Goal: Task Accomplishment & Management: Complete application form

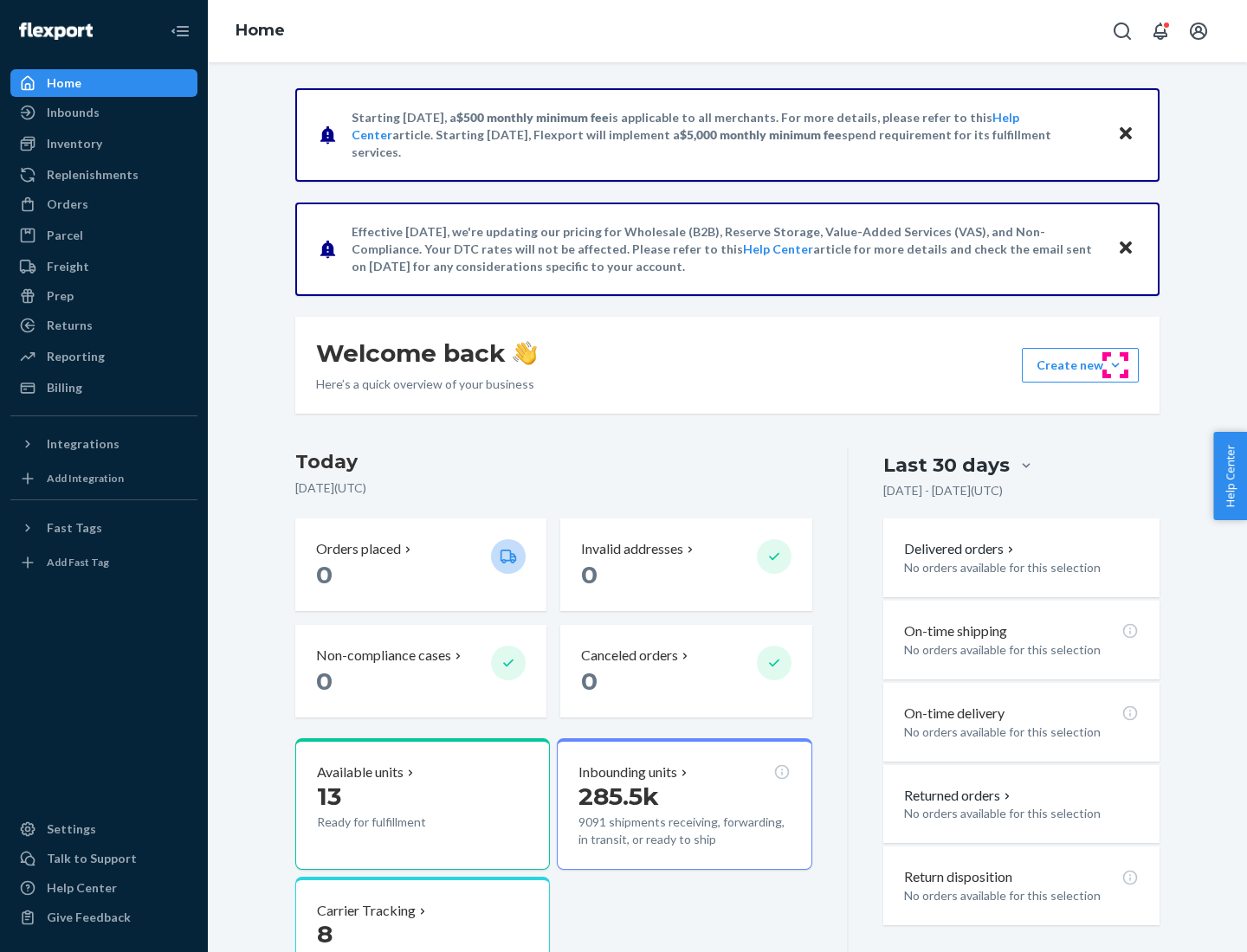
click at [1115, 365] on button "Create new Create new inbound Create new order Create new product" at bounding box center [1080, 365] width 117 height 35
click at [104, 112] on div "Inbounds" at bounding box center [105, 112] width 184 height 24
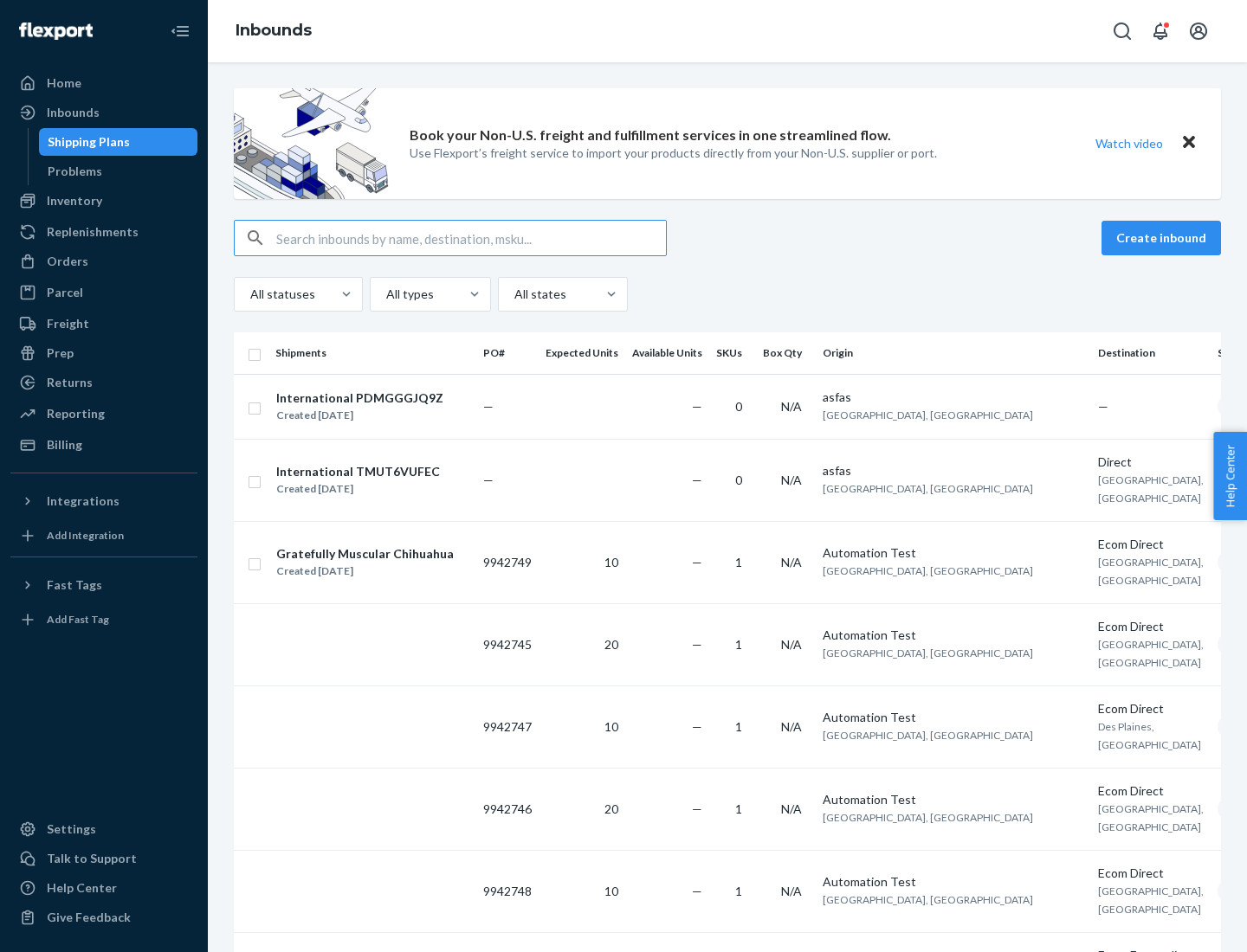
click at [1165, 238] on button "Create inbound" at bounding box center [1161, 238] width 119 height 35
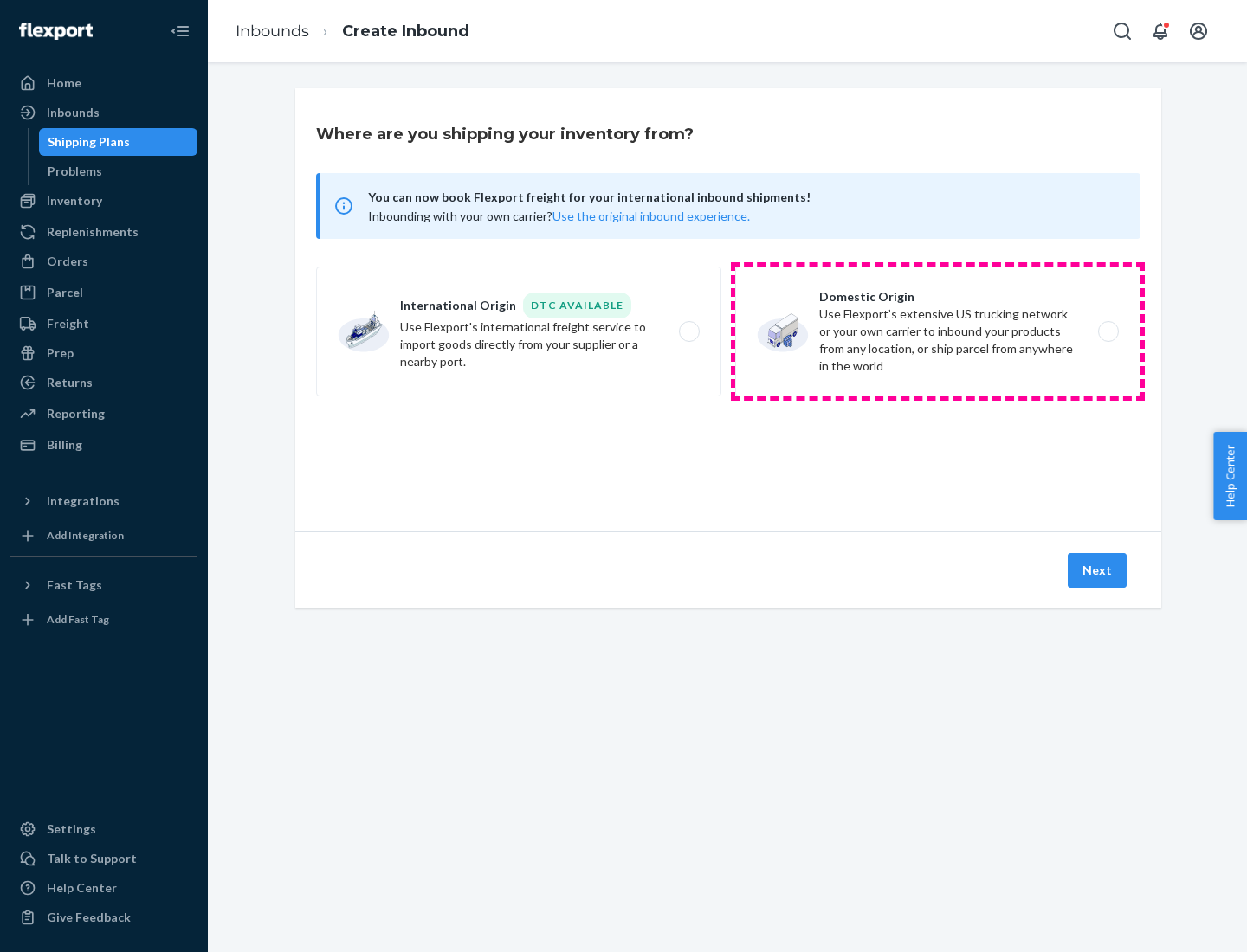
click at [938, 331] on label "Domestic Origin Use Flexport’s extensive US trucking network or your own carrie…" at bounding box center [938, 331] width 405 height 130
click at [1107, 331] on input "Domestic Origin Use Flexport’s extensive US trucking network or your own carrie…" at bounding box center [1113, 332] width 12 height 12
radio input "true"
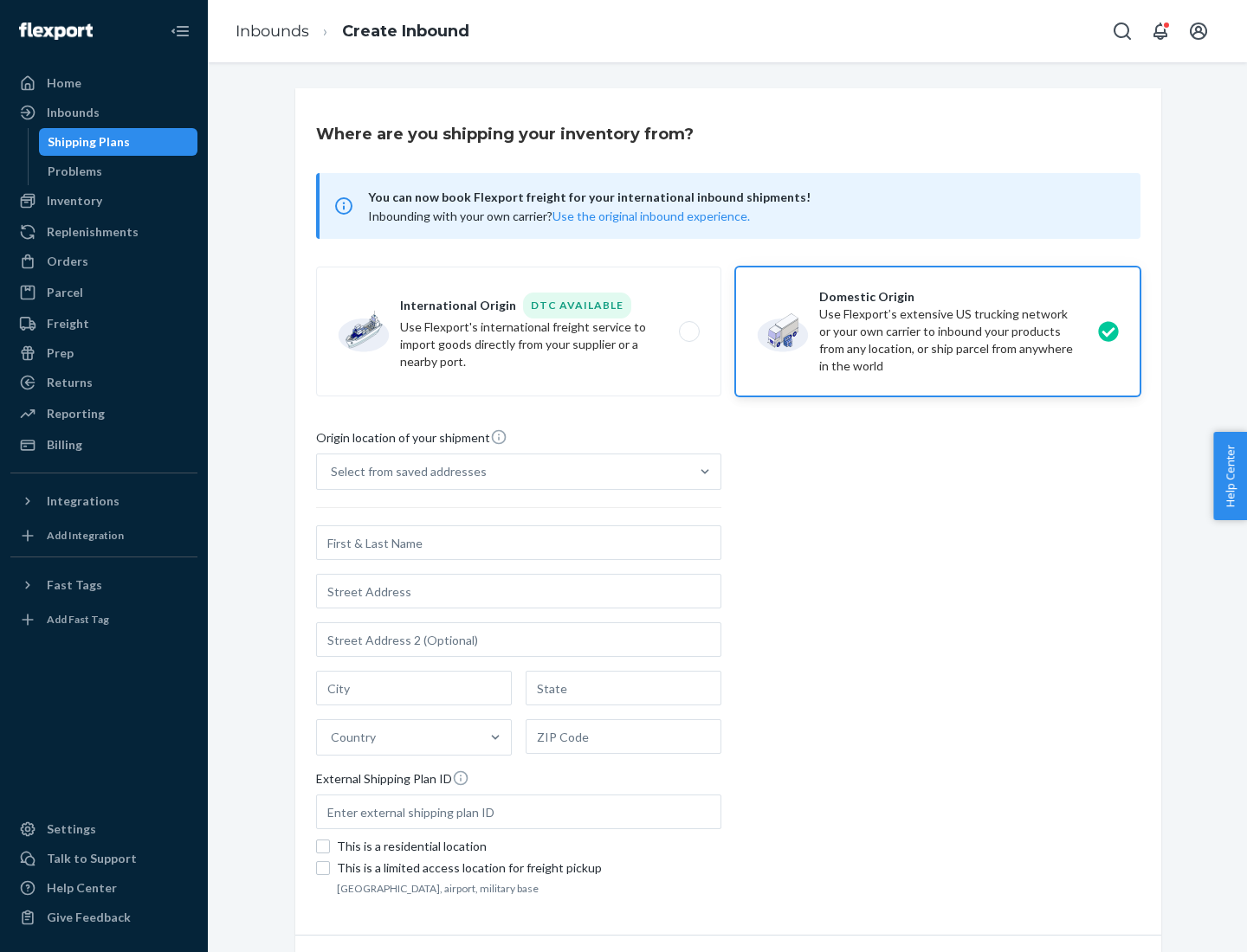
click at [405, 472] on div "Select from saved addresses" at bounding box center [409, 472] width 156 height 17
click at [332, 472] on input "Select from saved addresses" at bounding box center [332, 472] width 2 height 17
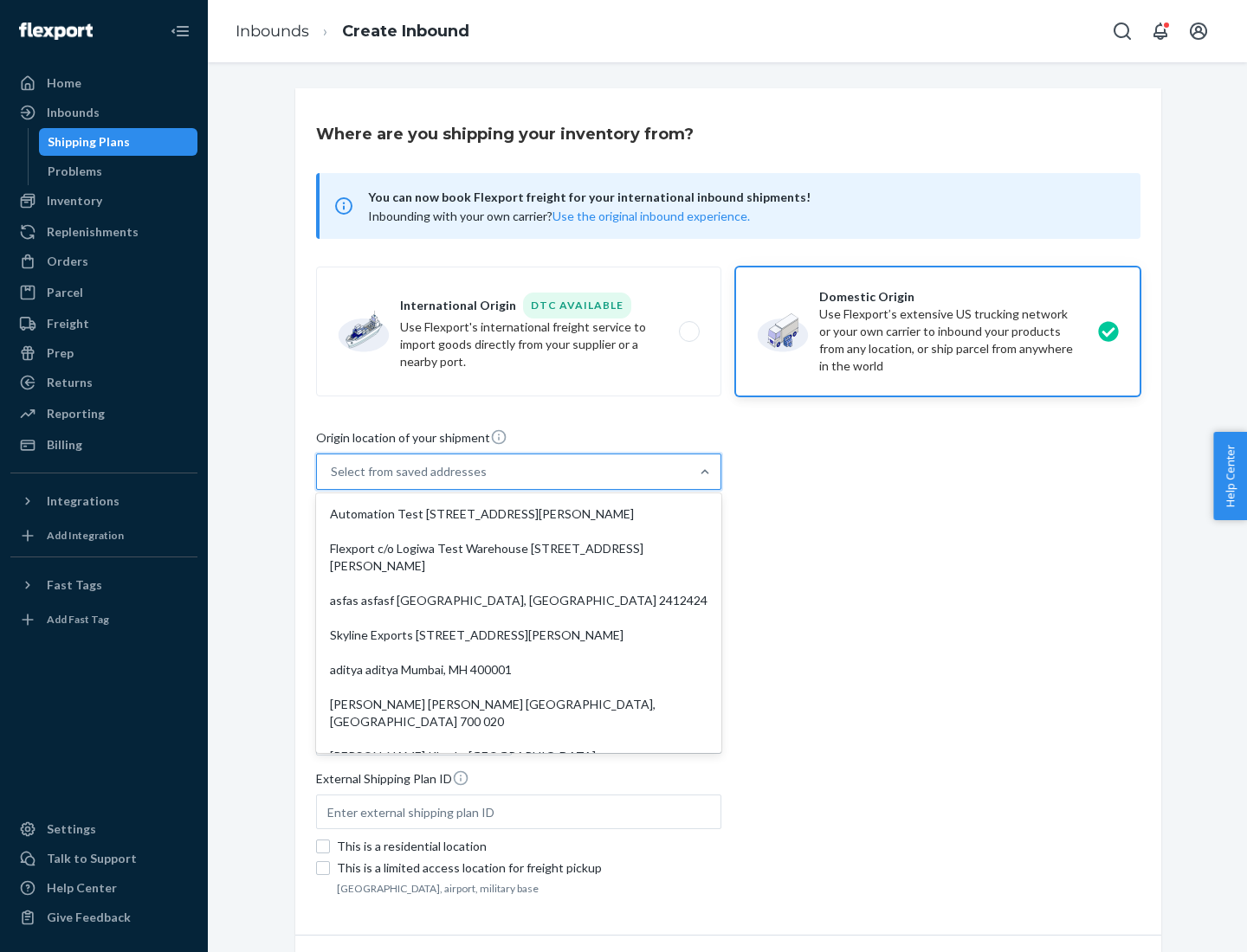
scroll to position [7, 0]
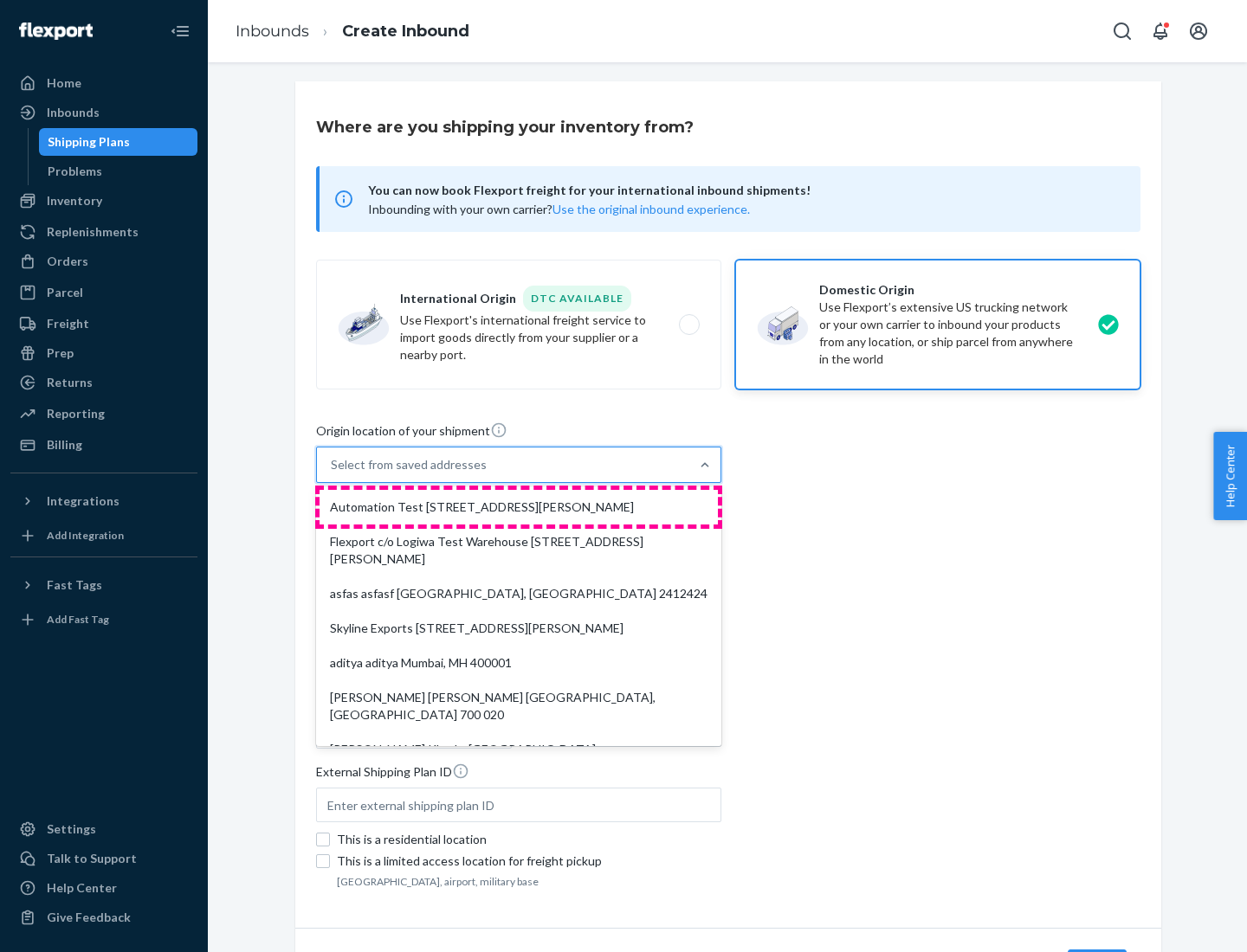
click at [519, 507] on div "Automation Test [STREET_ADDRESS][PERSON_NAME]" at bounding box center [518, 507] width 398 height 35
click at [332, 474] on input "option Automation Test [STREET_ADDRESS][PERSON_NAME]. 9 results available. Use …" at bounding box center [332, 465] width 2 height 17
type input "Automation Test"
type input "9th Floor"
type input "[GEOGRAPHIC_DATA]"
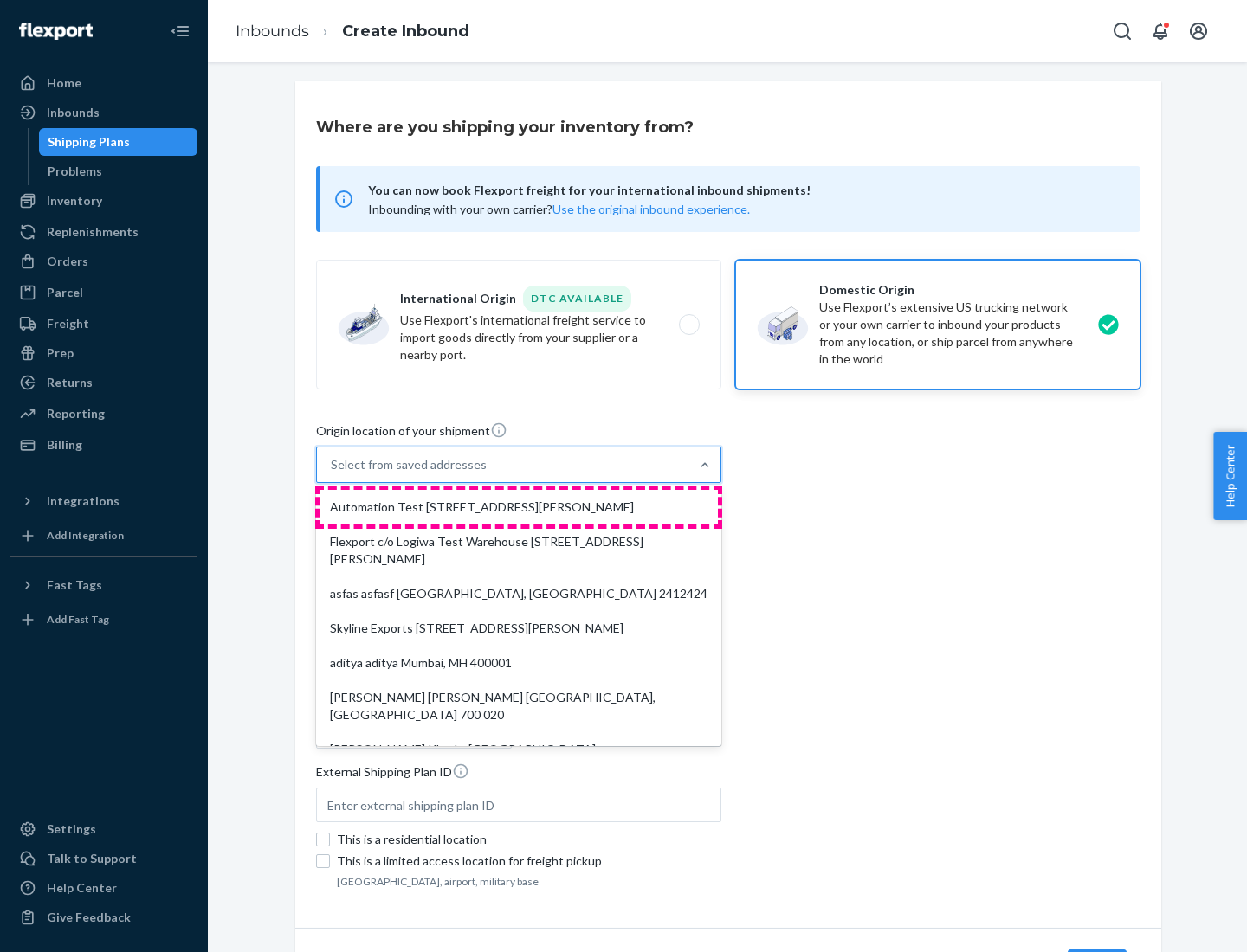
type input "CA"
type input "94104"
type input "[STREET_ADDRESS][PERSON_NAME]"
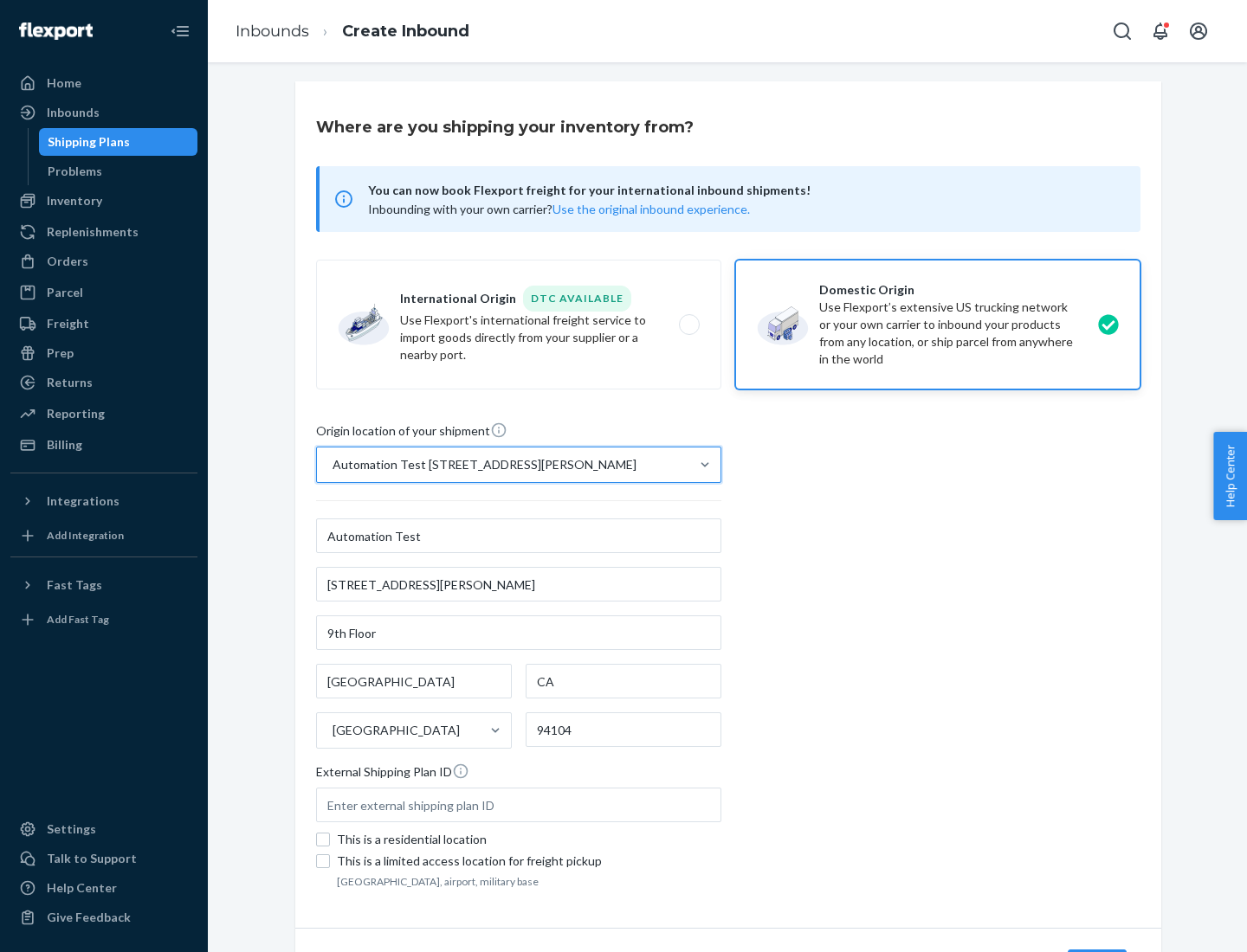
scroll to position [102, 0]
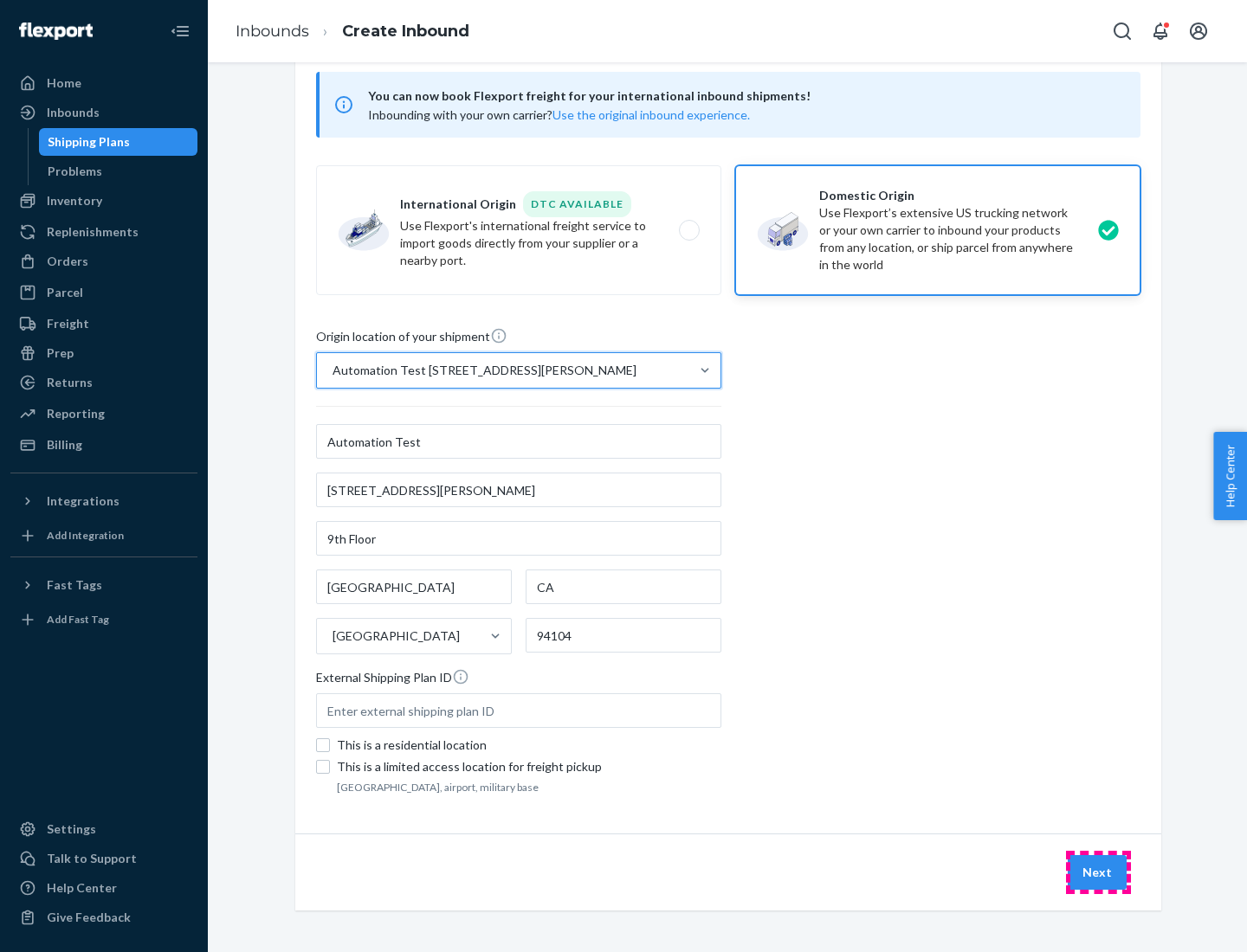
click at [1099, 873] on button "Next" at bounding box center [1097, 873] width 59 height 35
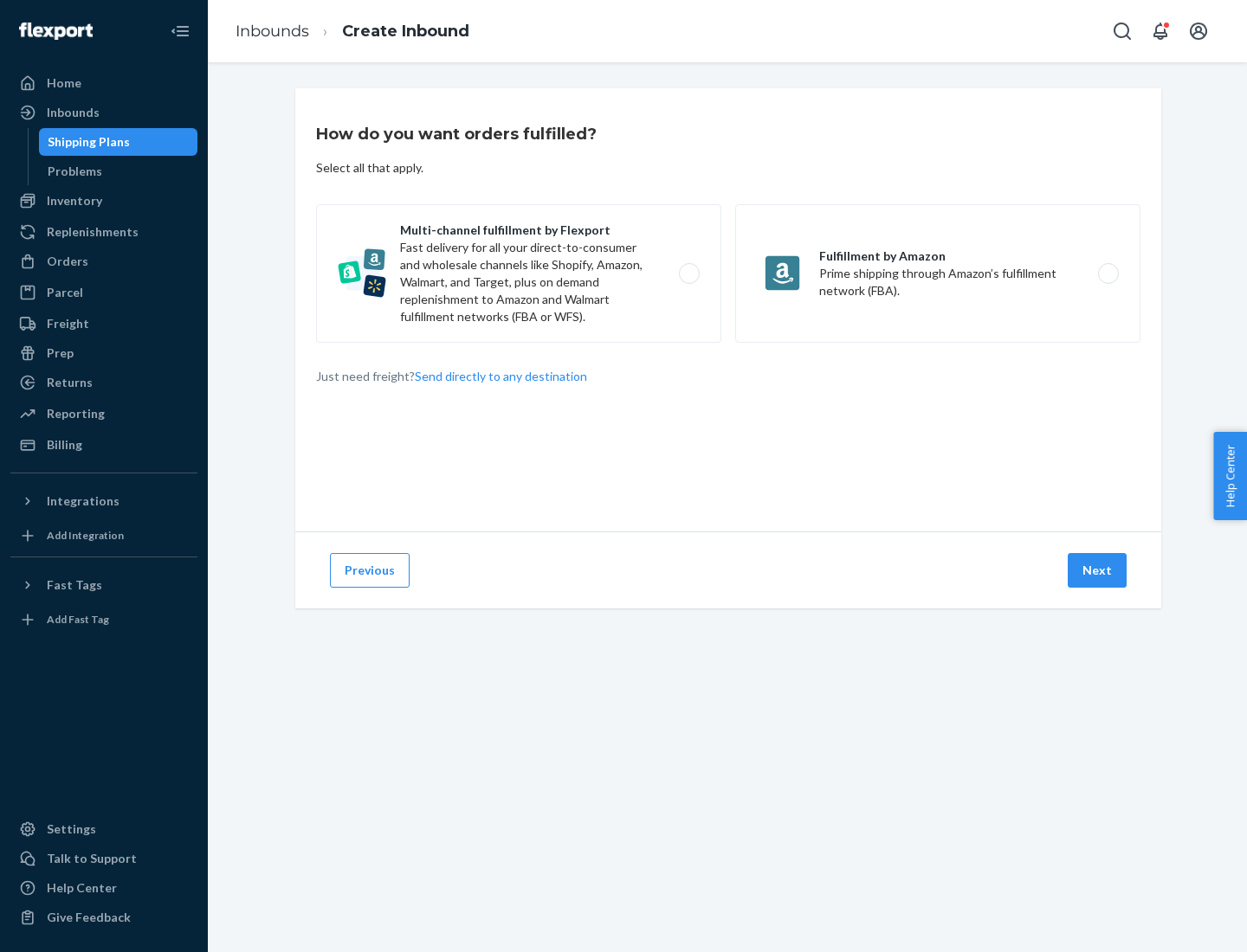
click at [519, 274] on label "Multi-channel fulfillment by Flexport Fast delivery for all your direct-to-cons…" at bounding box center [518, 273] width 405 height 138
click at [689, 274] on input "Multi-channel fulfillment by Flexport Fast delivery for all your direct-to-cons…" at bounding box center [695, 274] width 12 height 12
radio input "true"
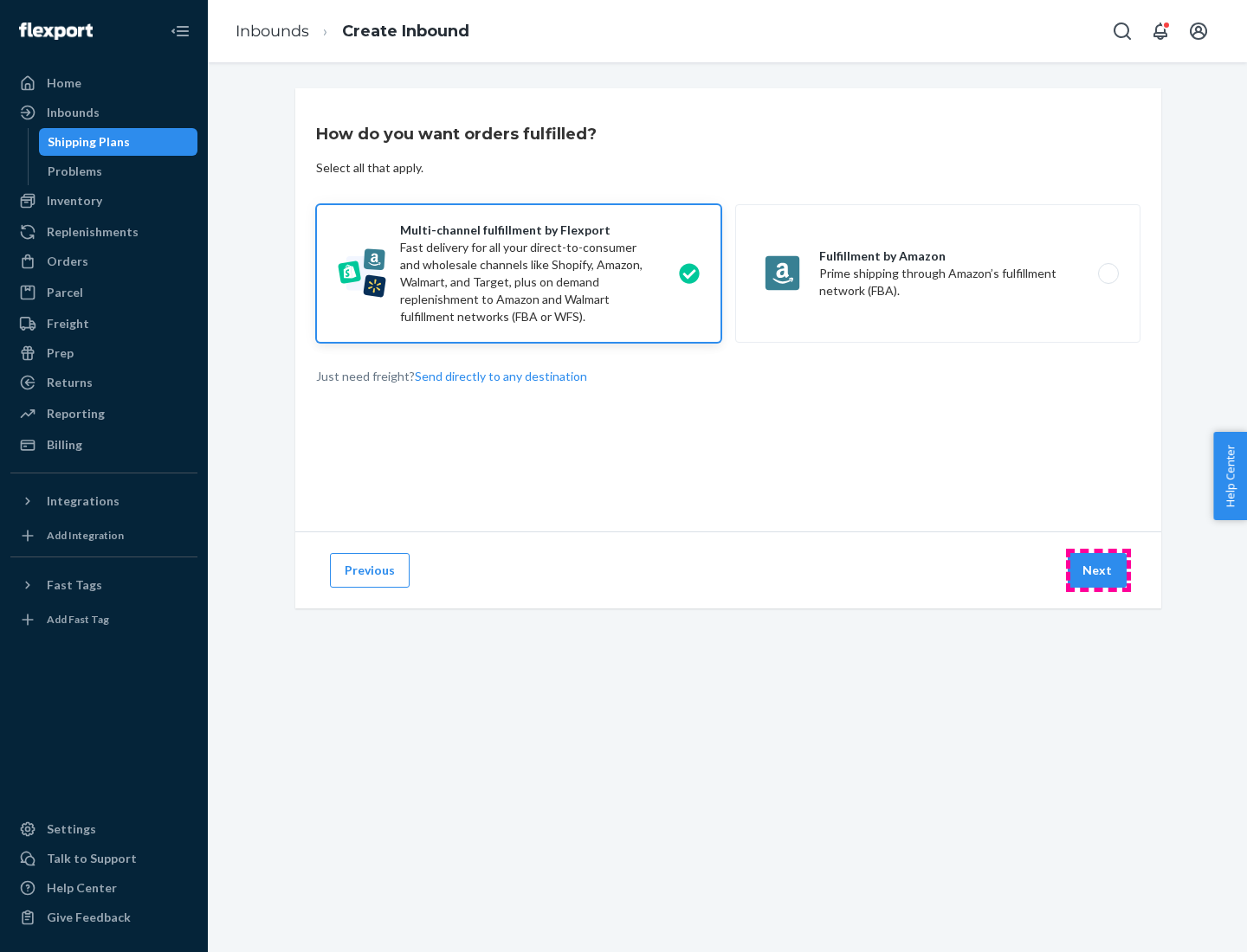
click at [1099, 570] on button "Next" at bounding box center [1097, 570] width 59 height 35
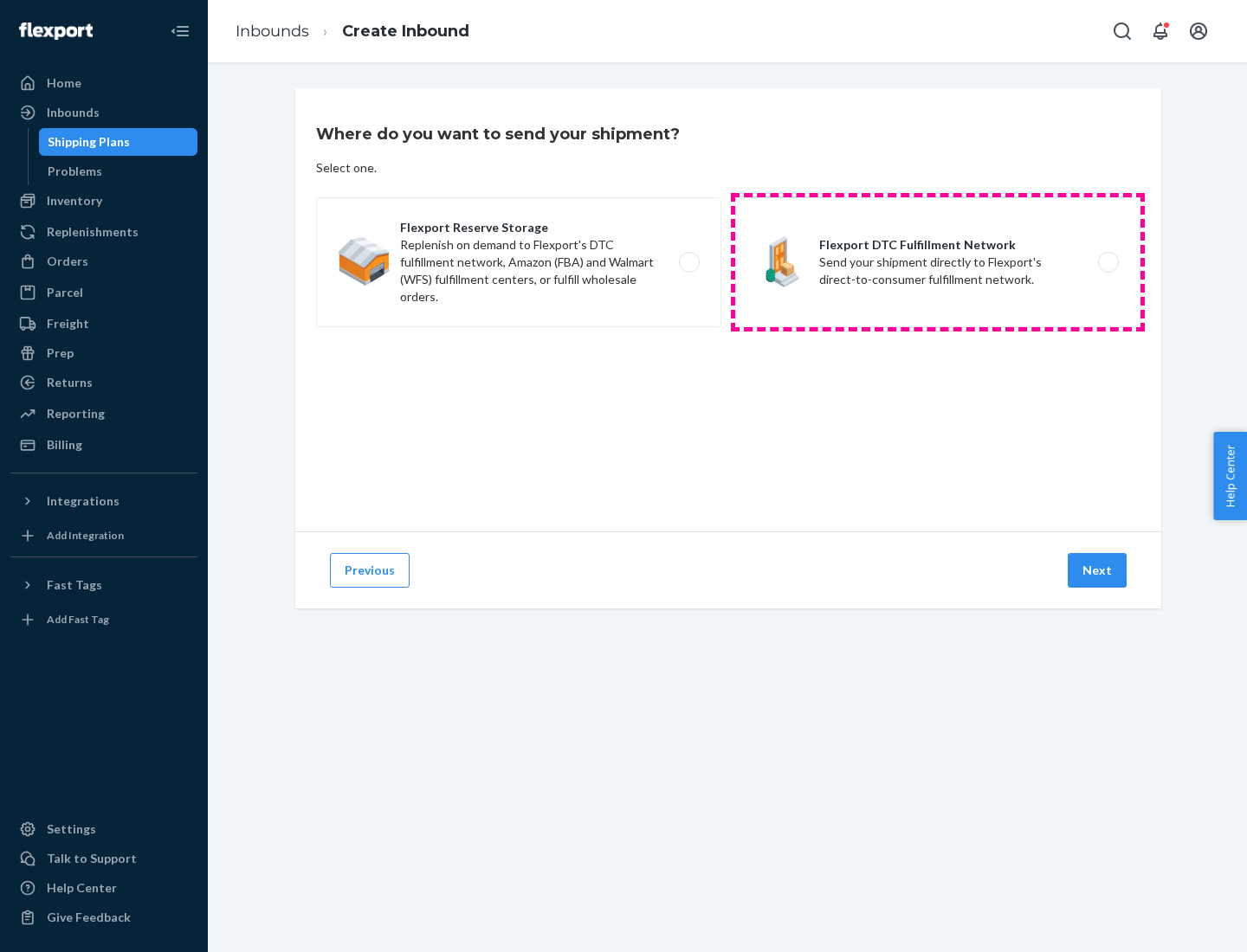
click at [938, 262] on label "Flexport DTC Fulfillment Network Send your shipment directly to Flexport's dire…" at bounding box center [938, 262] width 405 height 130
click at [1107, 262] on input "Flexport DTC Fulfillment Network Send your shipment directly to Flexport's dire…" at bounding box center [1113, 263] width 12 height 12
radio input "true"
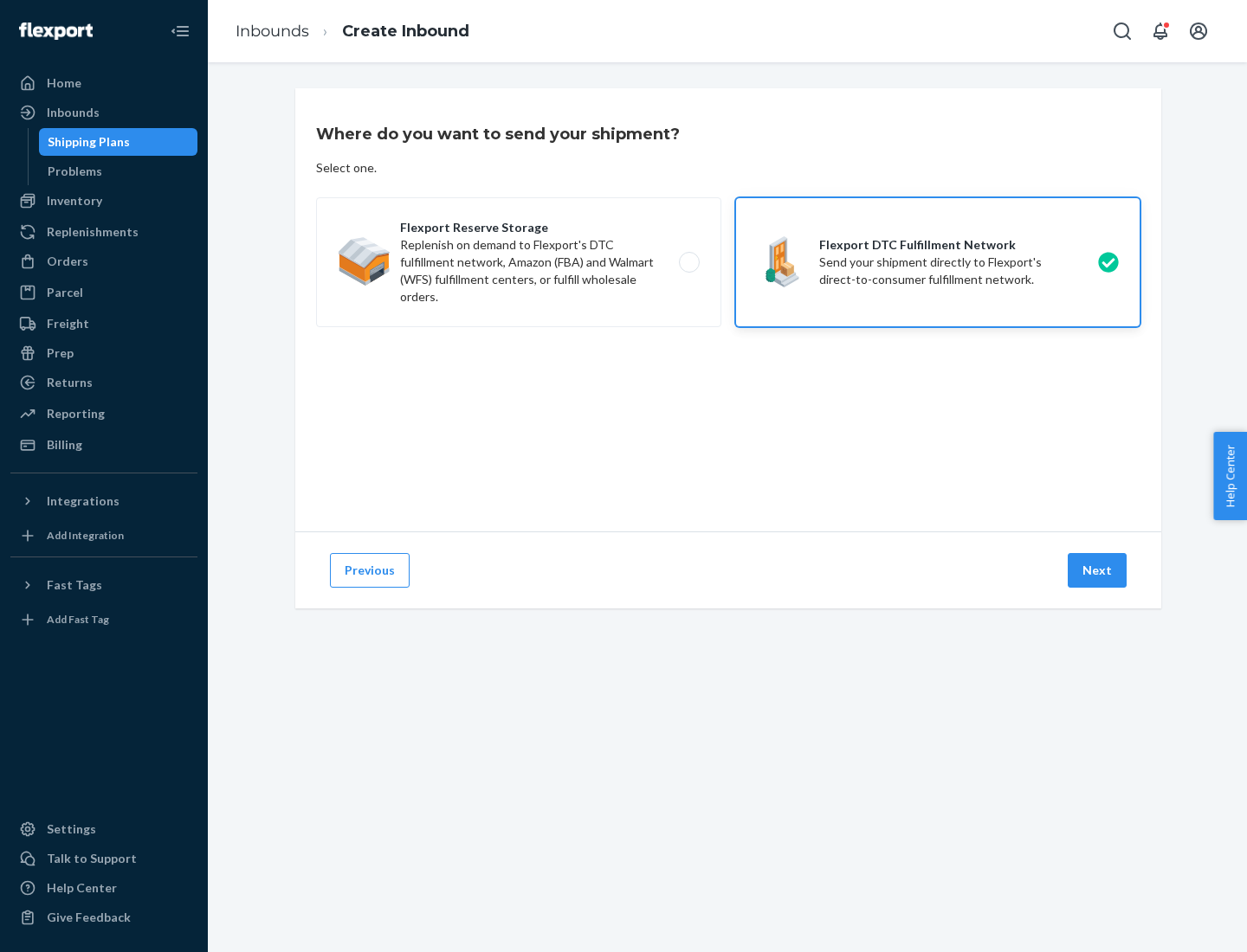
click at [1099, 570] on button "Next" at bounding box center [1097, 570] width 59 height 35
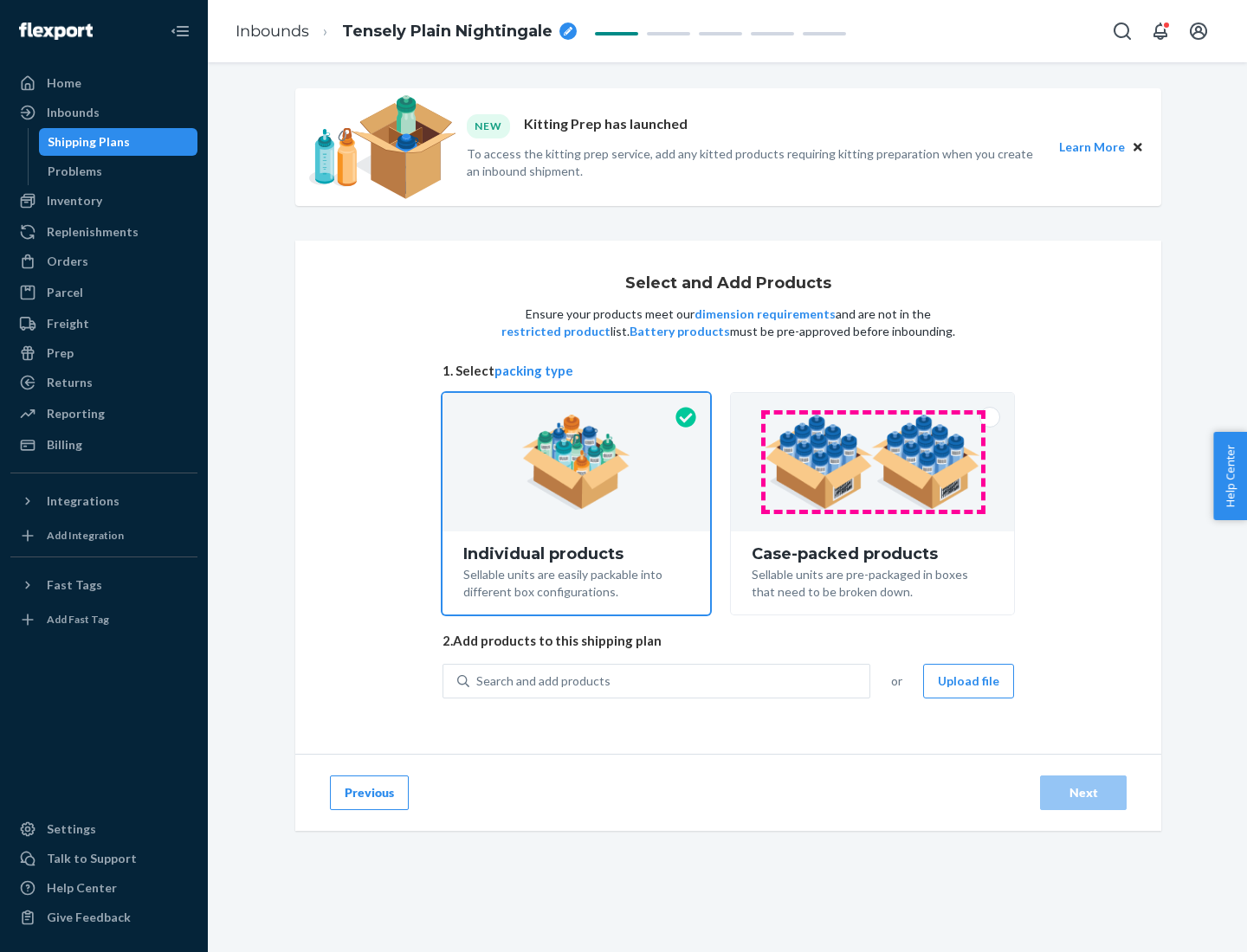
click at [873, 462] on img at bounding box center [872, 462] width 216 height 95
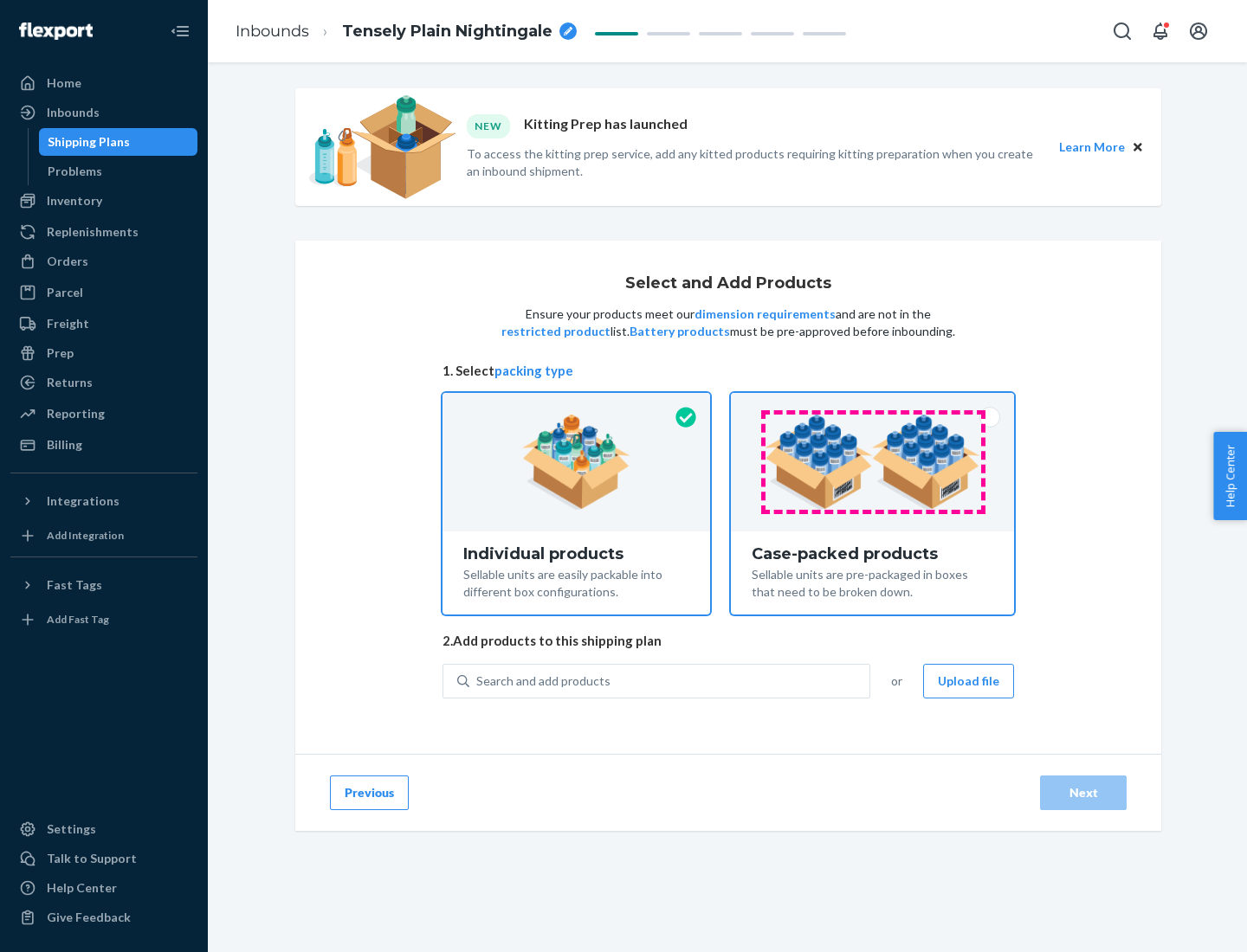
click at [873, 405] on input "Case-packed products Sellable units are pre-packaged in boxes that need to be b…" at bounding box center [873, 399] width 12 height 12
radio input "true"
radio input "false"
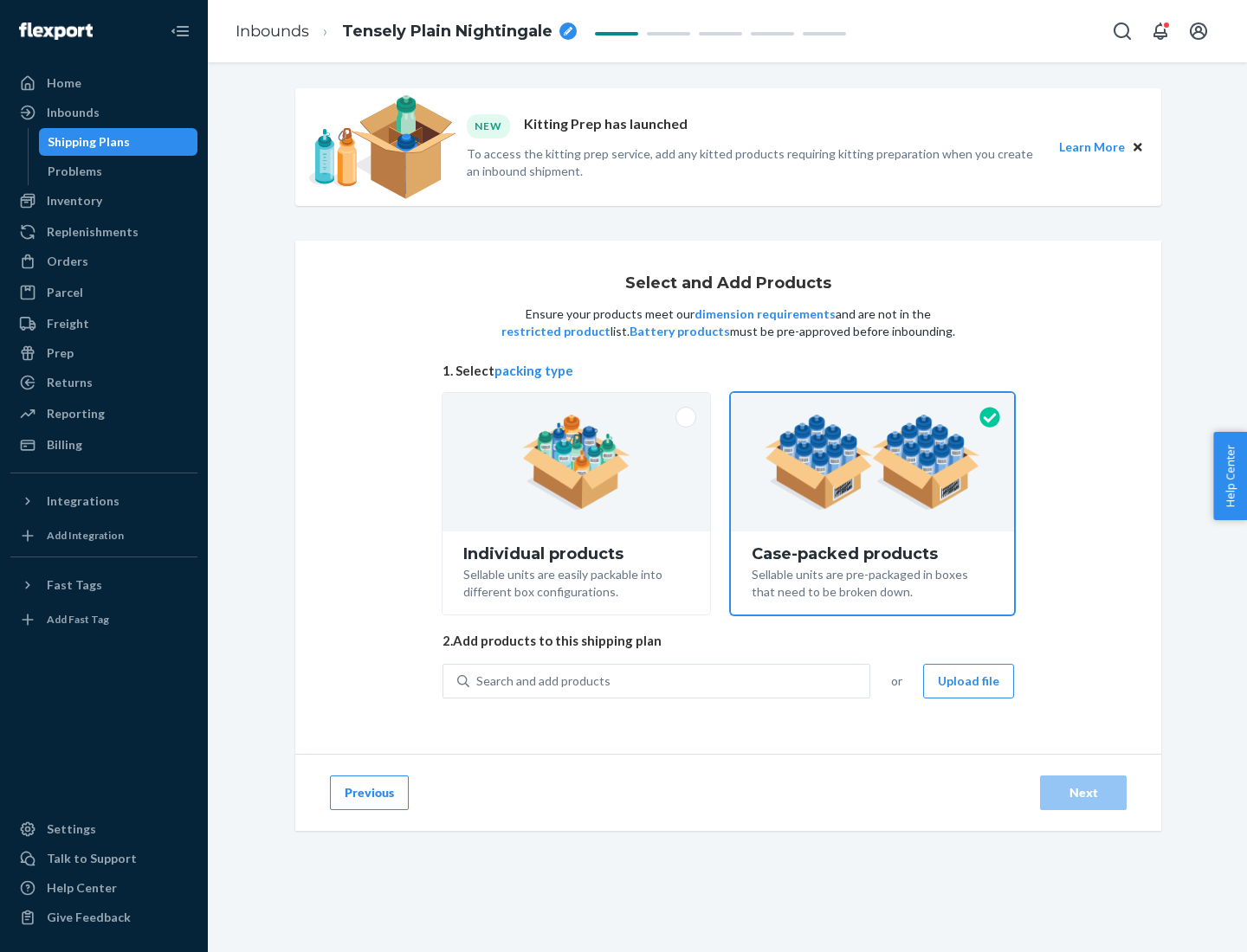
click at [670, 681] on div "Search and add products" at bounding box center [670, 682] width 400 height 31
click at [478, 681] on input "Search and add products" at bounding box center [478, 682] width 2 height 17
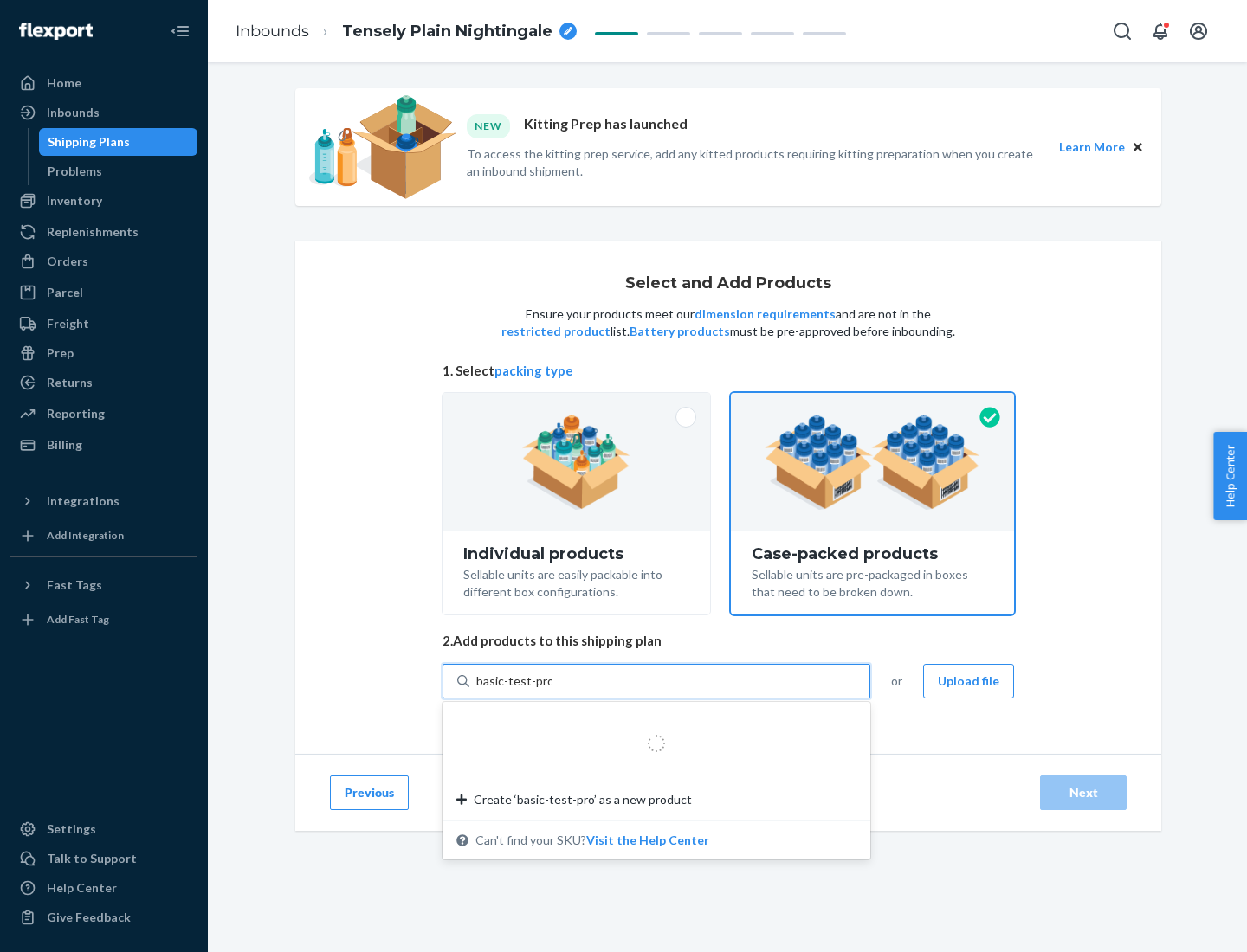
type input "basic-test-product-1"
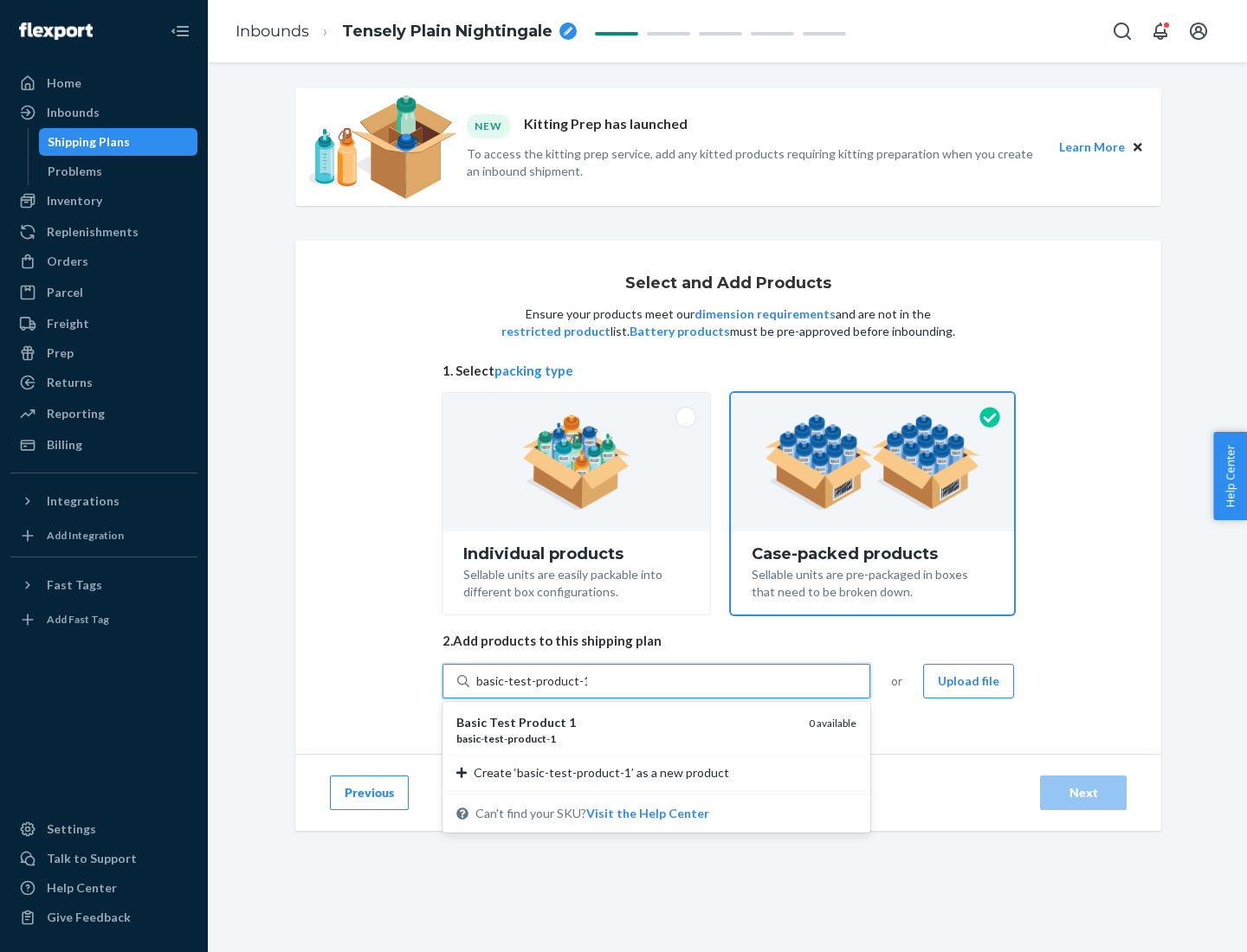
click at [626, 739] on div "basic - test - product - 1" at bounding box center [626, 738] width 339 height 15
click at [587, 691] on input "basic-test-product-1" at bounding box center [532, 682] width 110 height 17
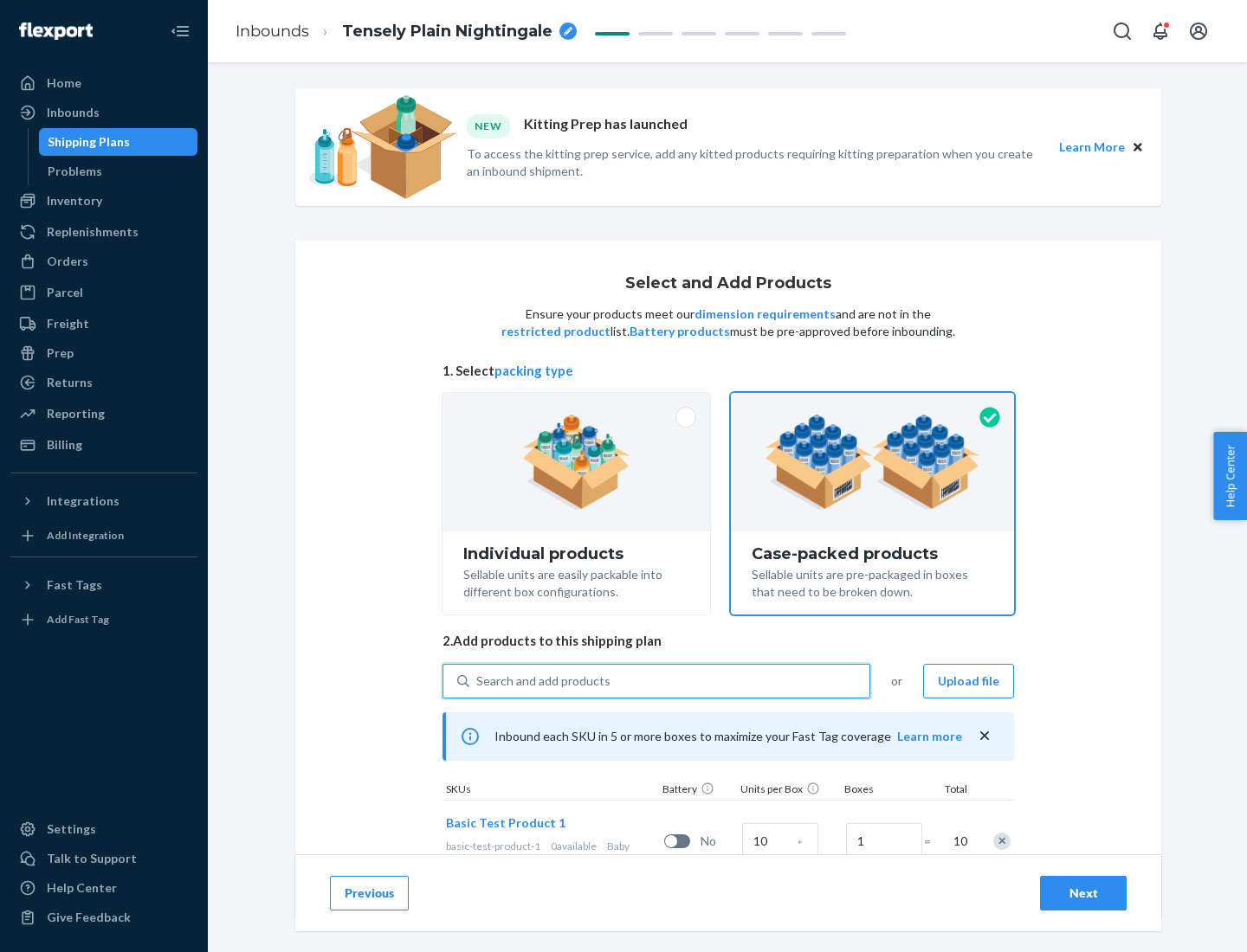
scroll to position [62, 0]
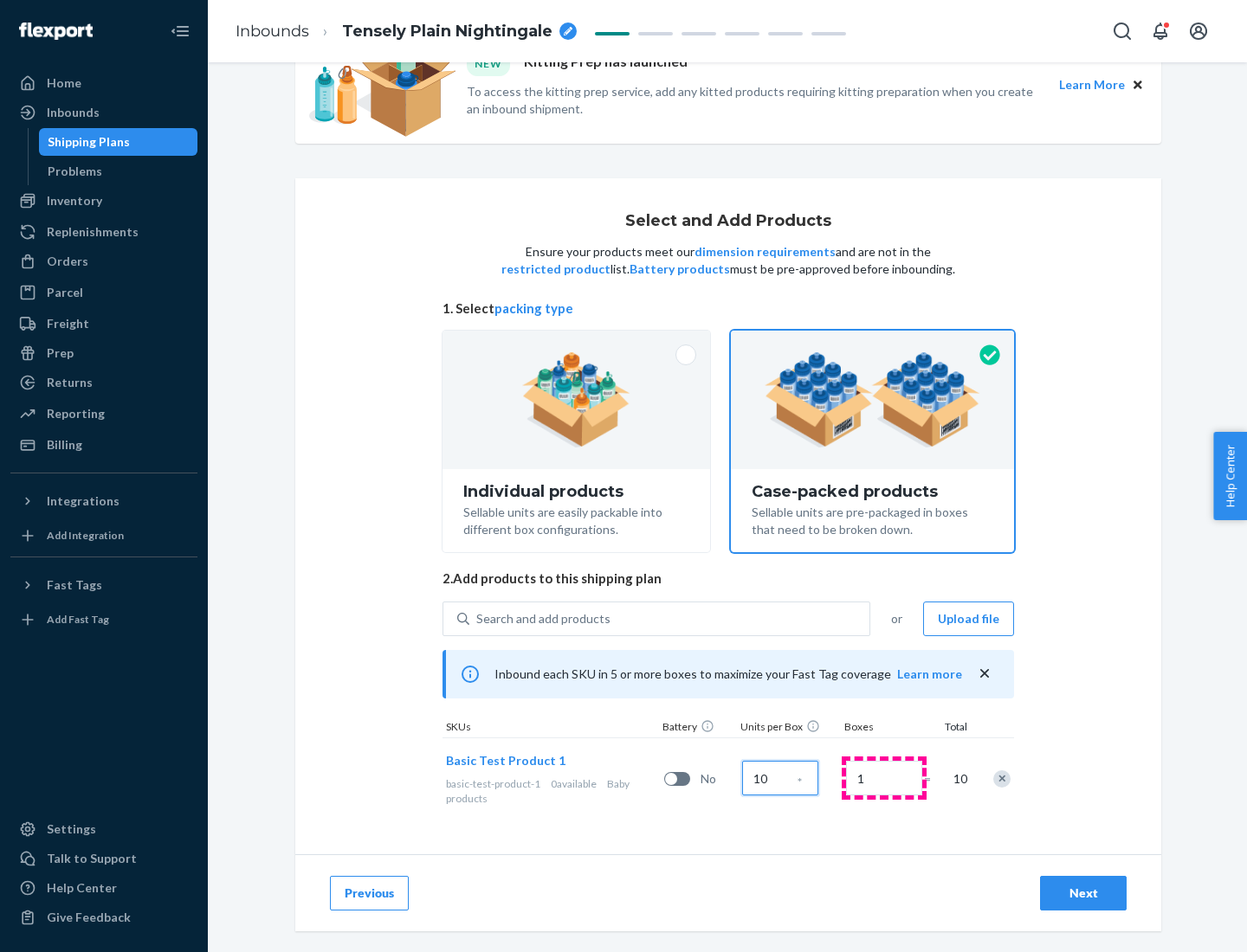
type input "10"
type input "7"
click at [1083, 894] on div "Next" at bounding box center [1083, 894] width 57 height 17
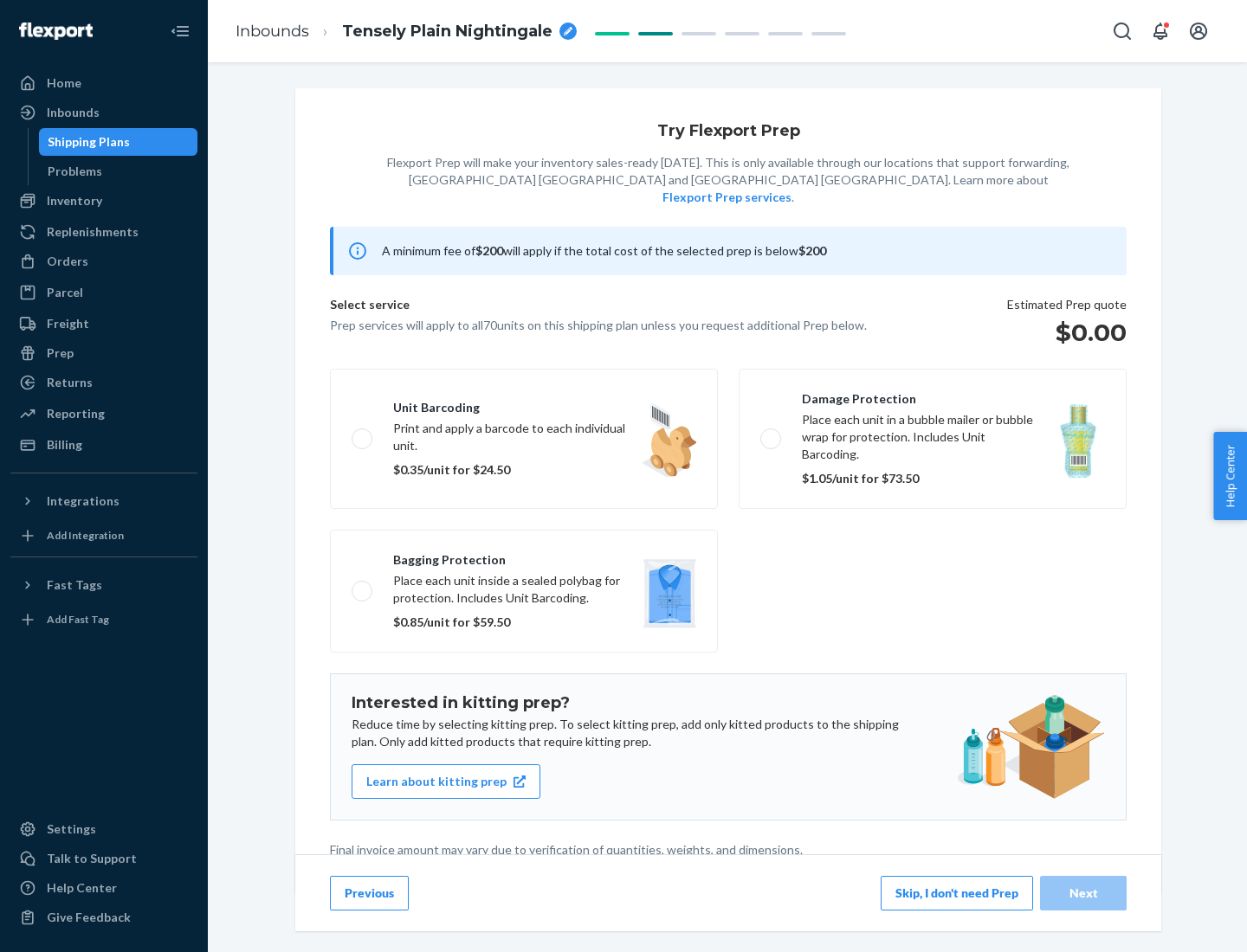
scroll to position [4, 0]
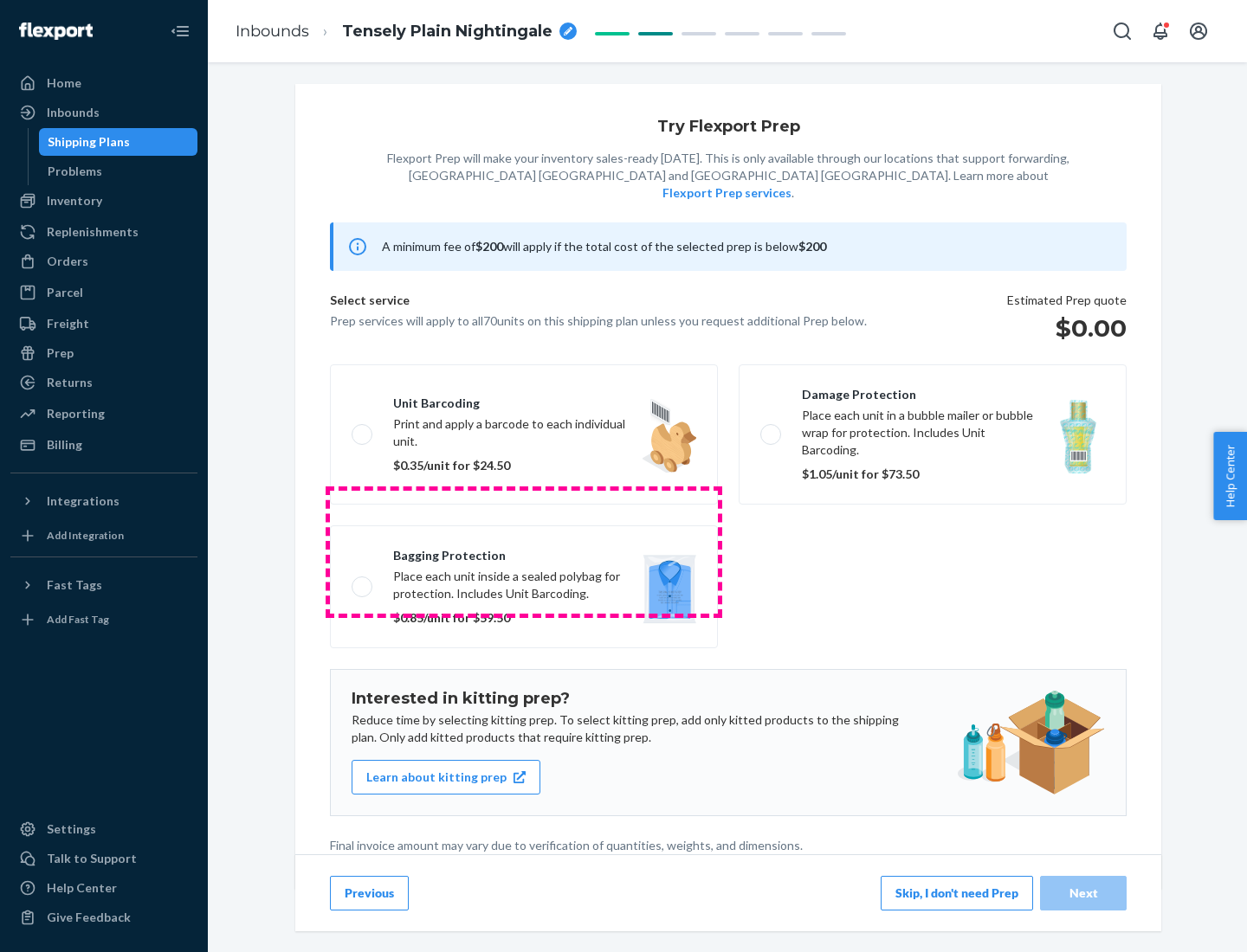
click at [524, 551] on label "Bagging protection Place each unit inside a sealed polybag for protection. Incl…" at bounding box center [524, 587] width 389 height 123
click at [363, 581] on input "Bagging protection Place each unit inside a sealed polybag for protection. Incl…" at bounding box center [358, 587] width 12 height 12
checkbox input "true"
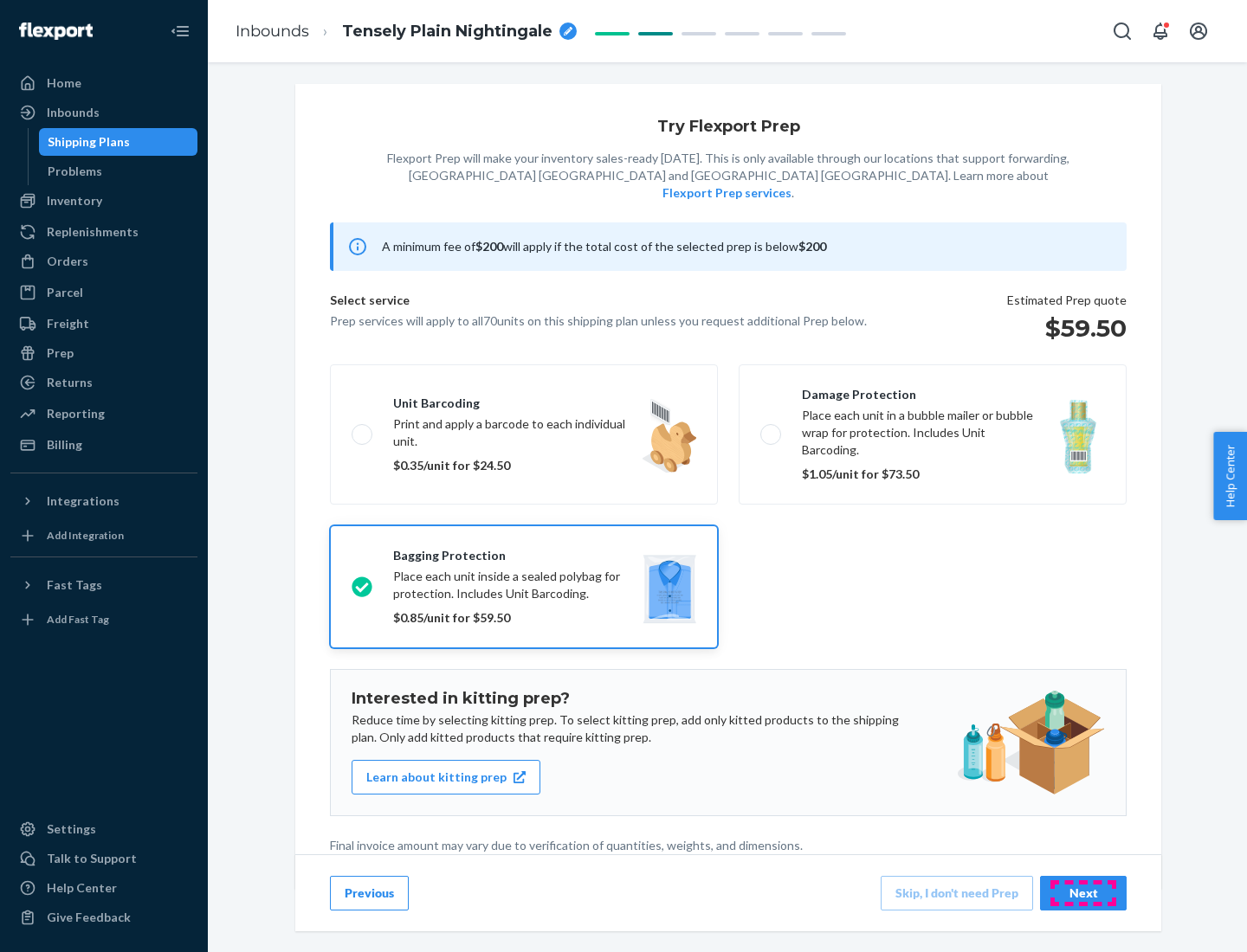
click at [1083, 893] on div "Next" at bounding box center [1083, 894] width 57 height 17
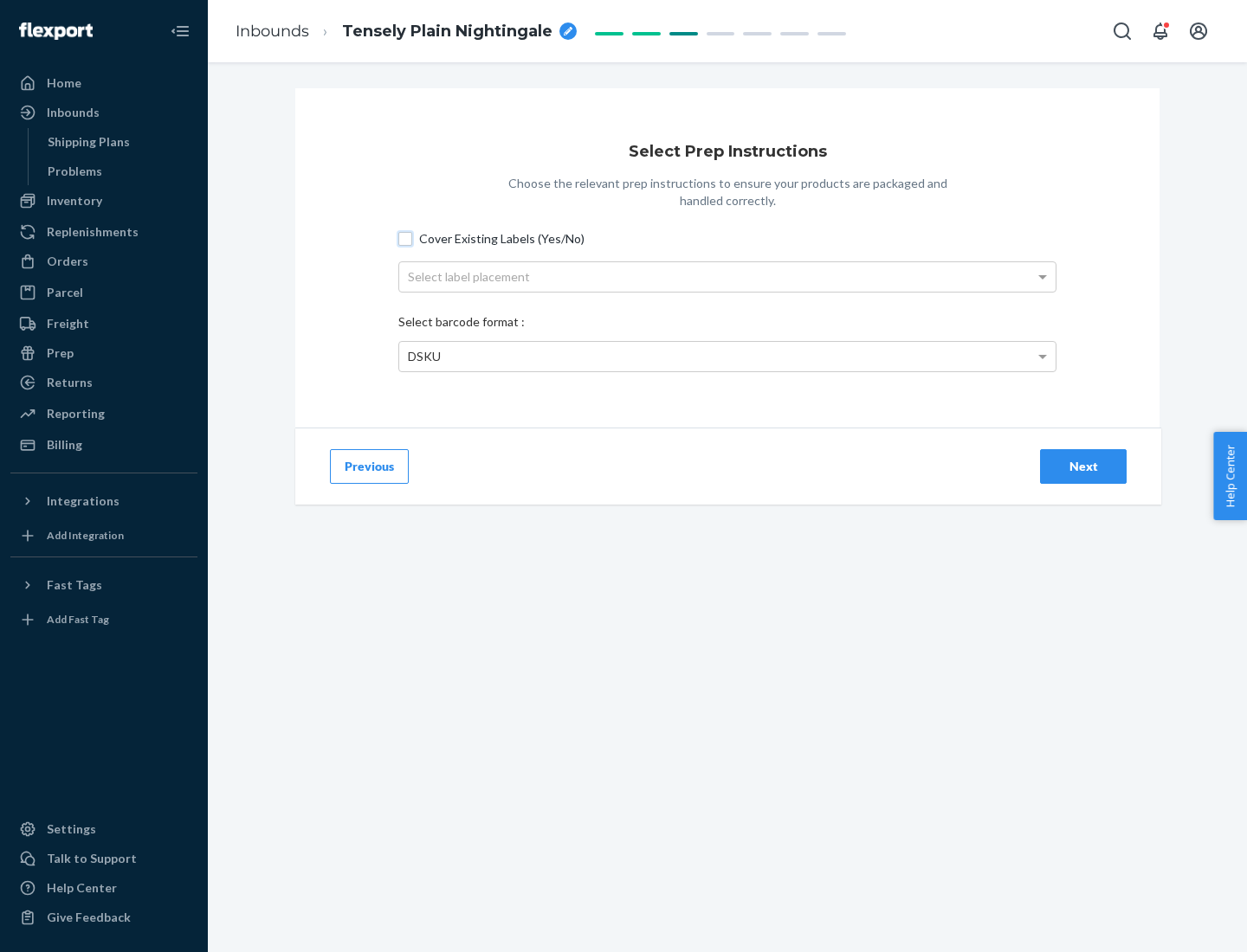
click at [405, 238] on input "Cover Existing Labels (Yes/No)" at bounding box center [405, 239] width 14 height 14
checkbox input "true"
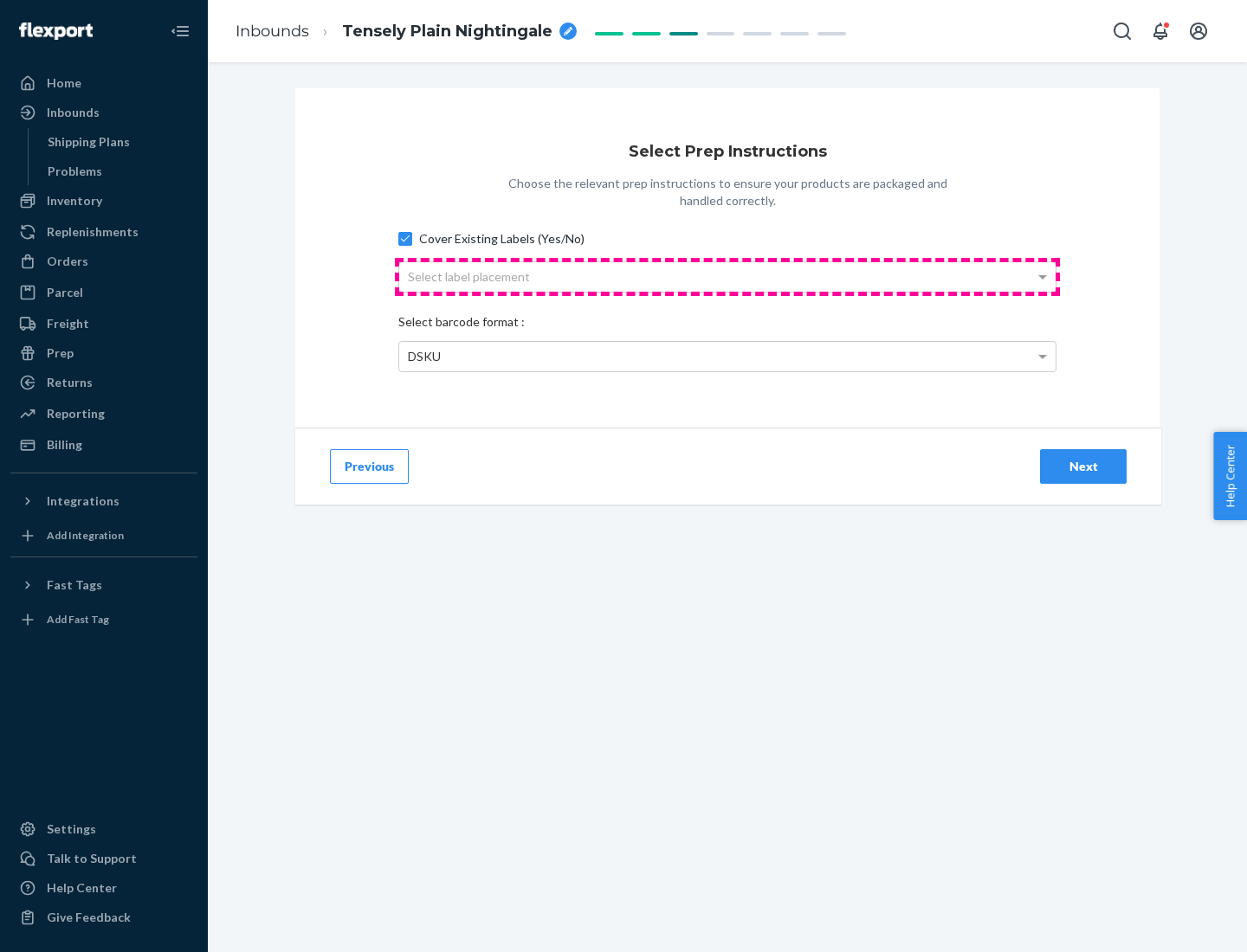
click at [728, 276] on div "Select label placement" at bounding box center [728, 277] width 657 height 29
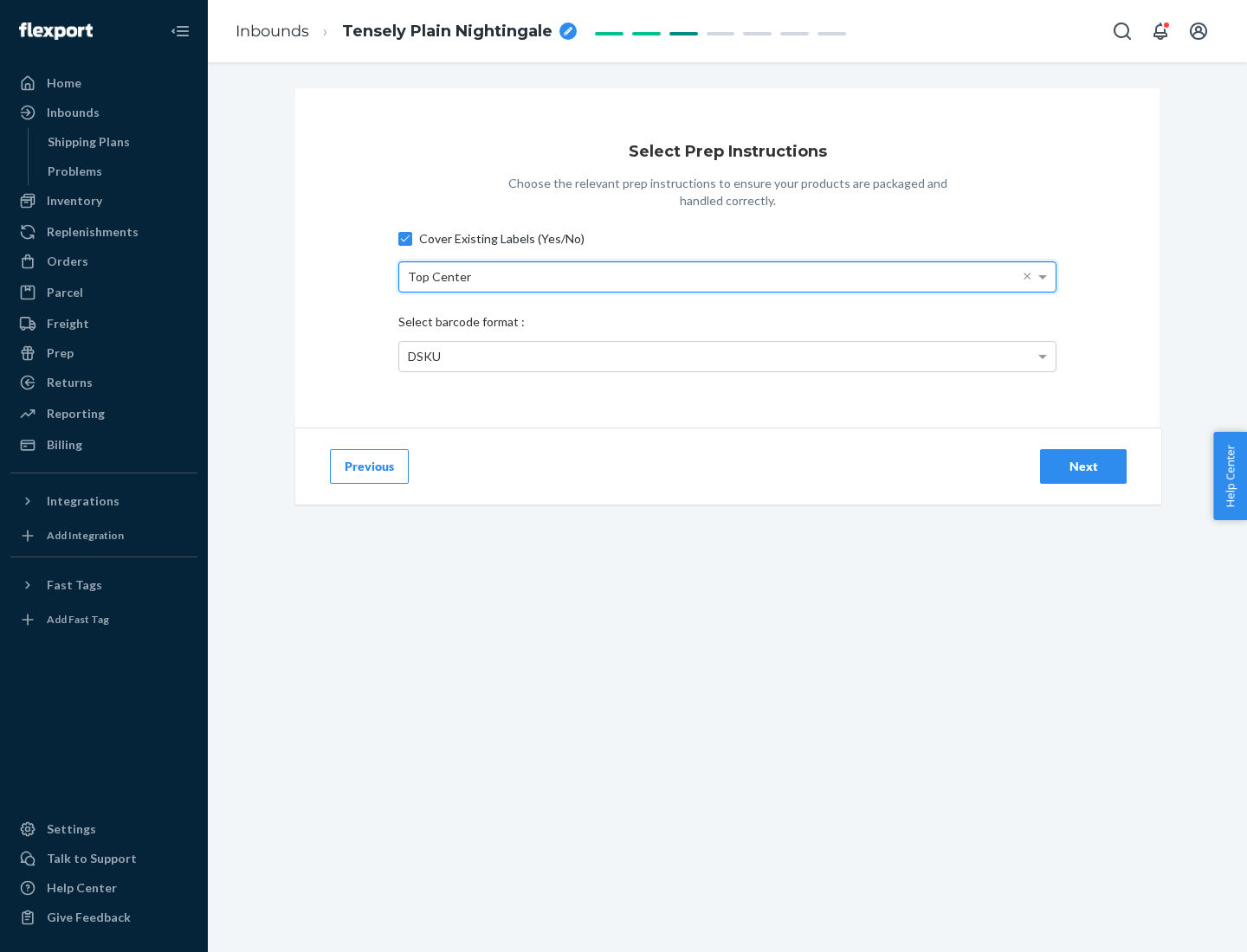
click at [728, 355] on div "DSKU" at bounding box center [728, 356] width 657 height 29
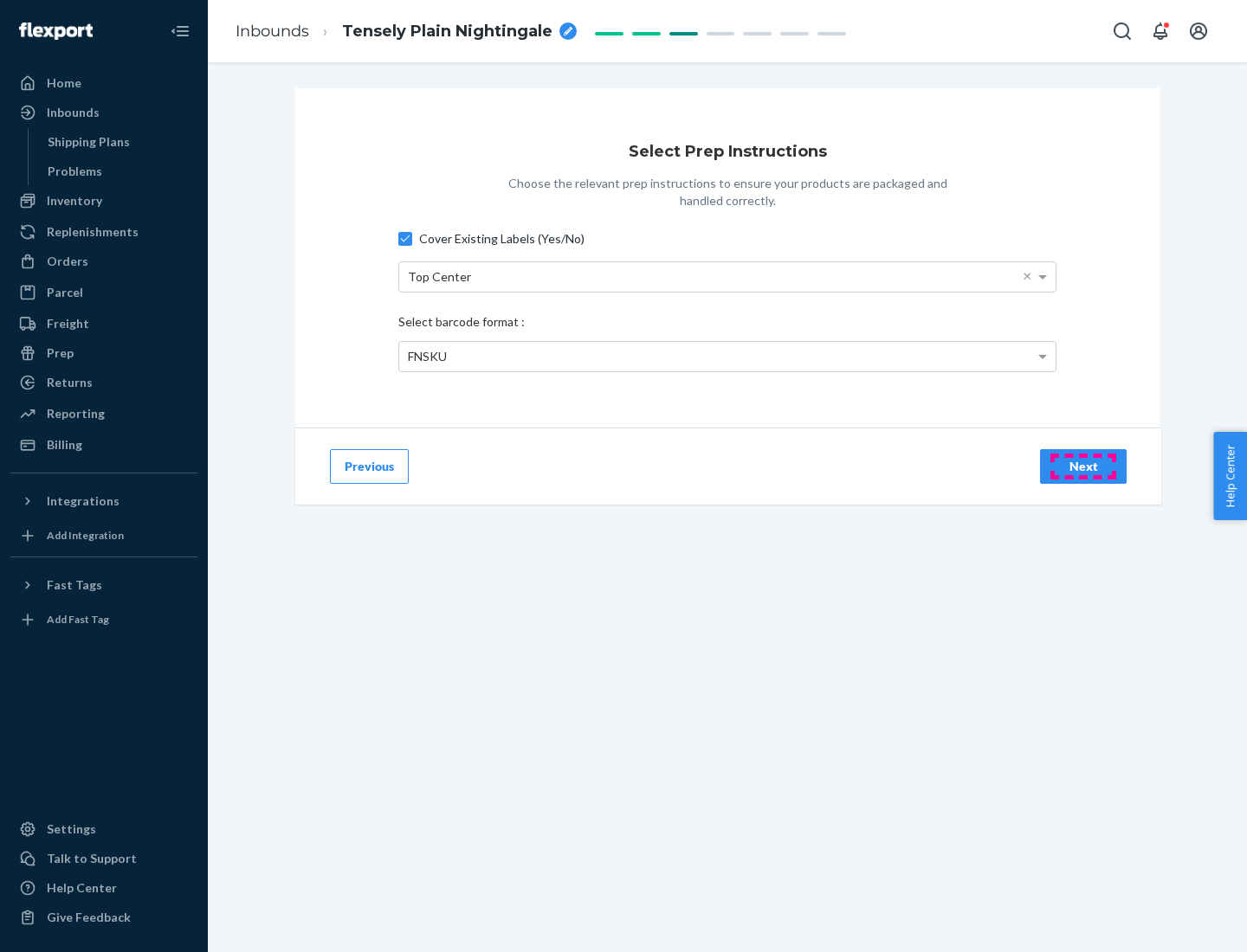
click at [1083, 466] on div "Next" at bounding box center [1083, 467] width 57 height 17
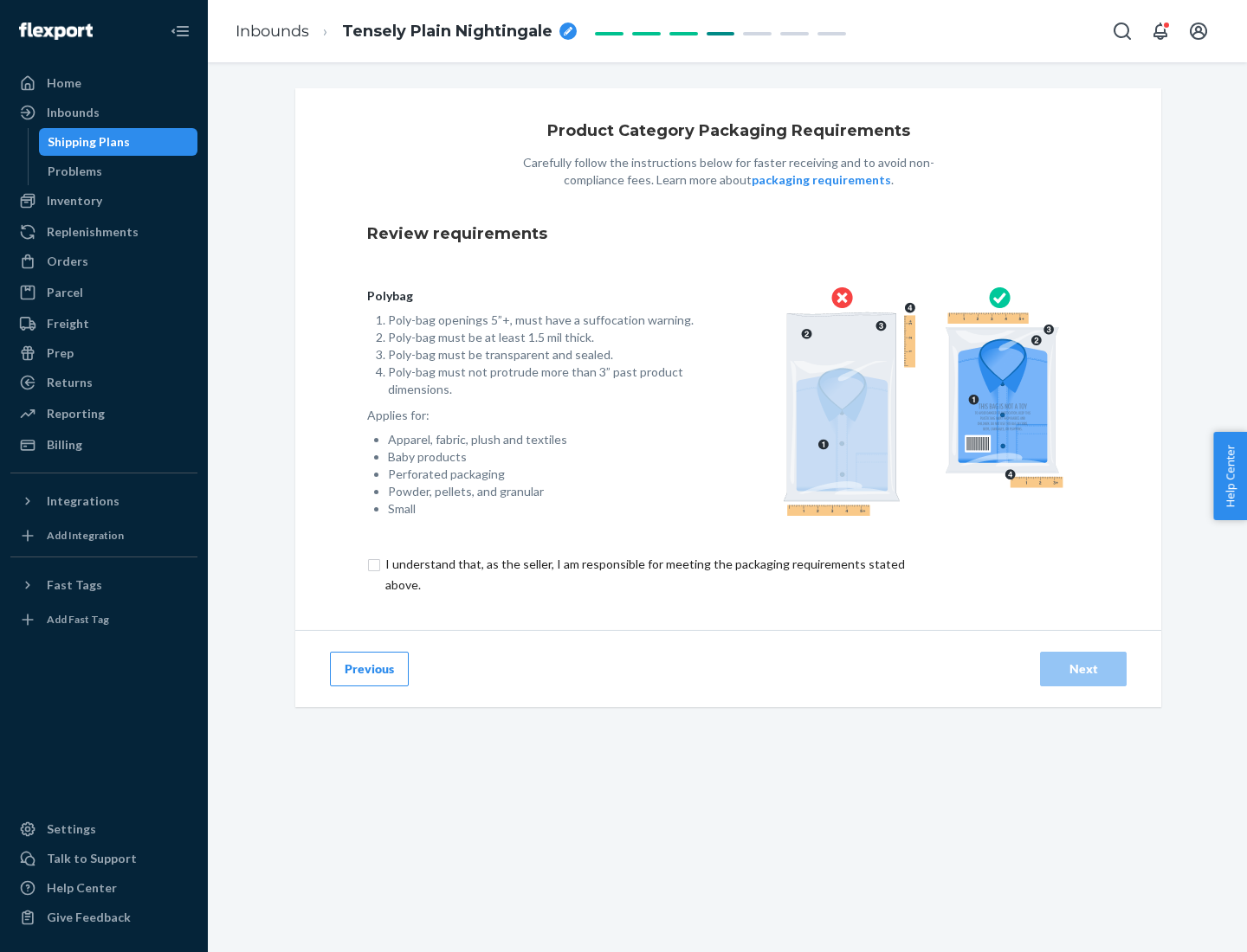
click at [643, 574] on input "checkbox" at bounding box center [655, 574] width 577 height 42
checkbox input "true"
click at [1083, 668] on div "Next" at bounding box center [1083, 669] width 57 height 17
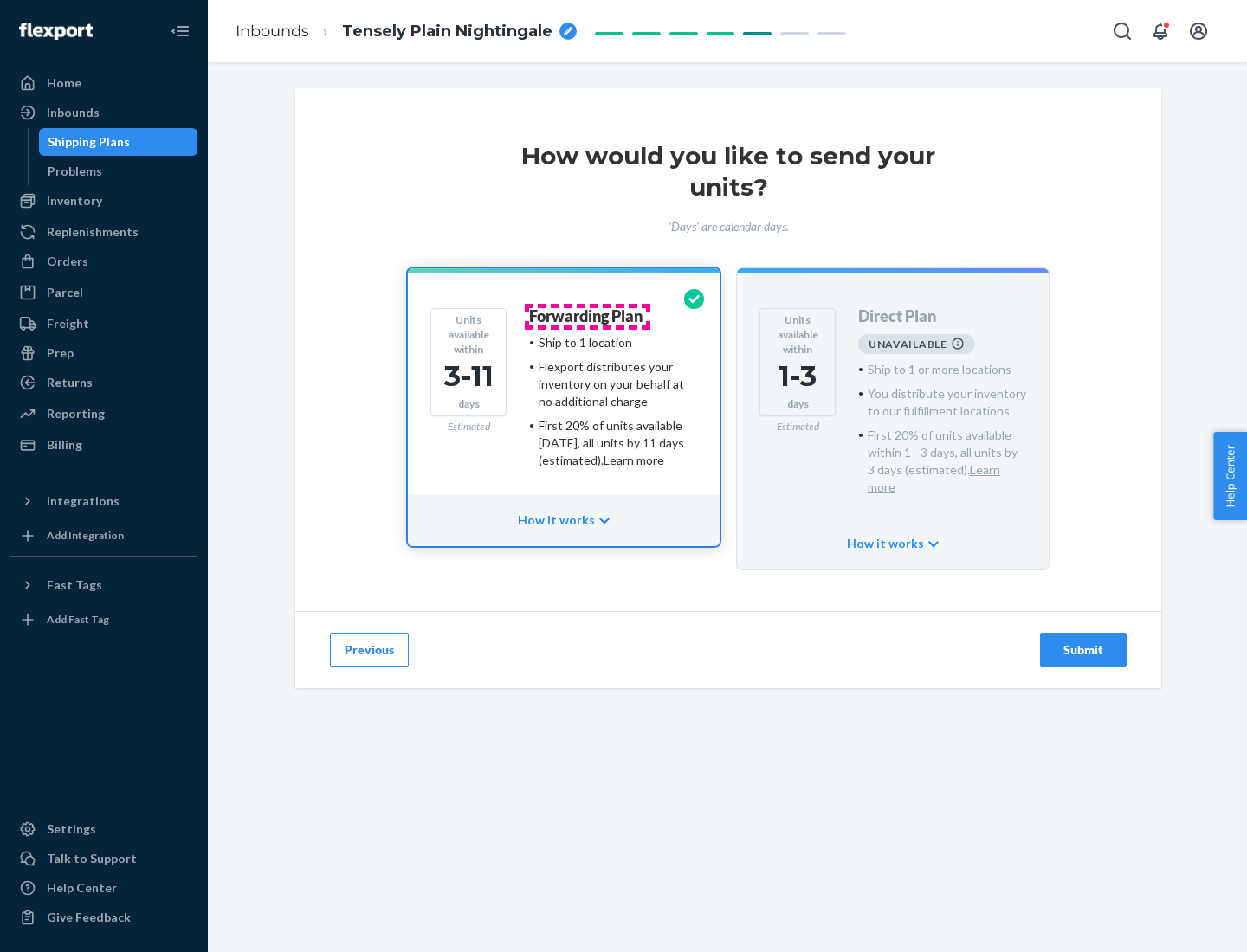
click at [587, 316] on h4 "Forwarding Plan" at bounding box center [585, 317] width 113 height 17
click at [1083, 641] on div "Submit" at bounding box center [1083, 650] width 57 height 17
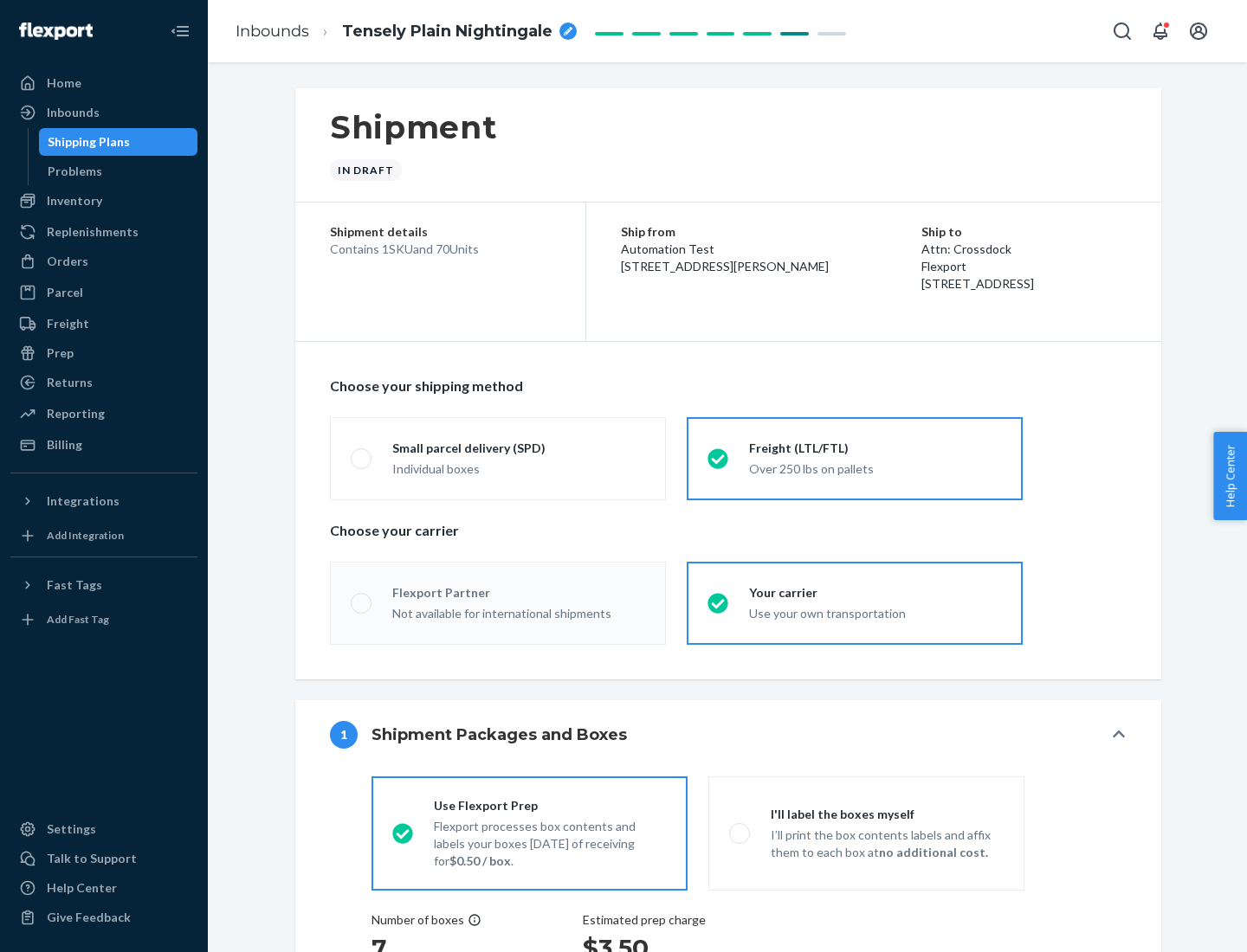
radio input "true"
radio input "false"
radio input "true"
radio input "false"
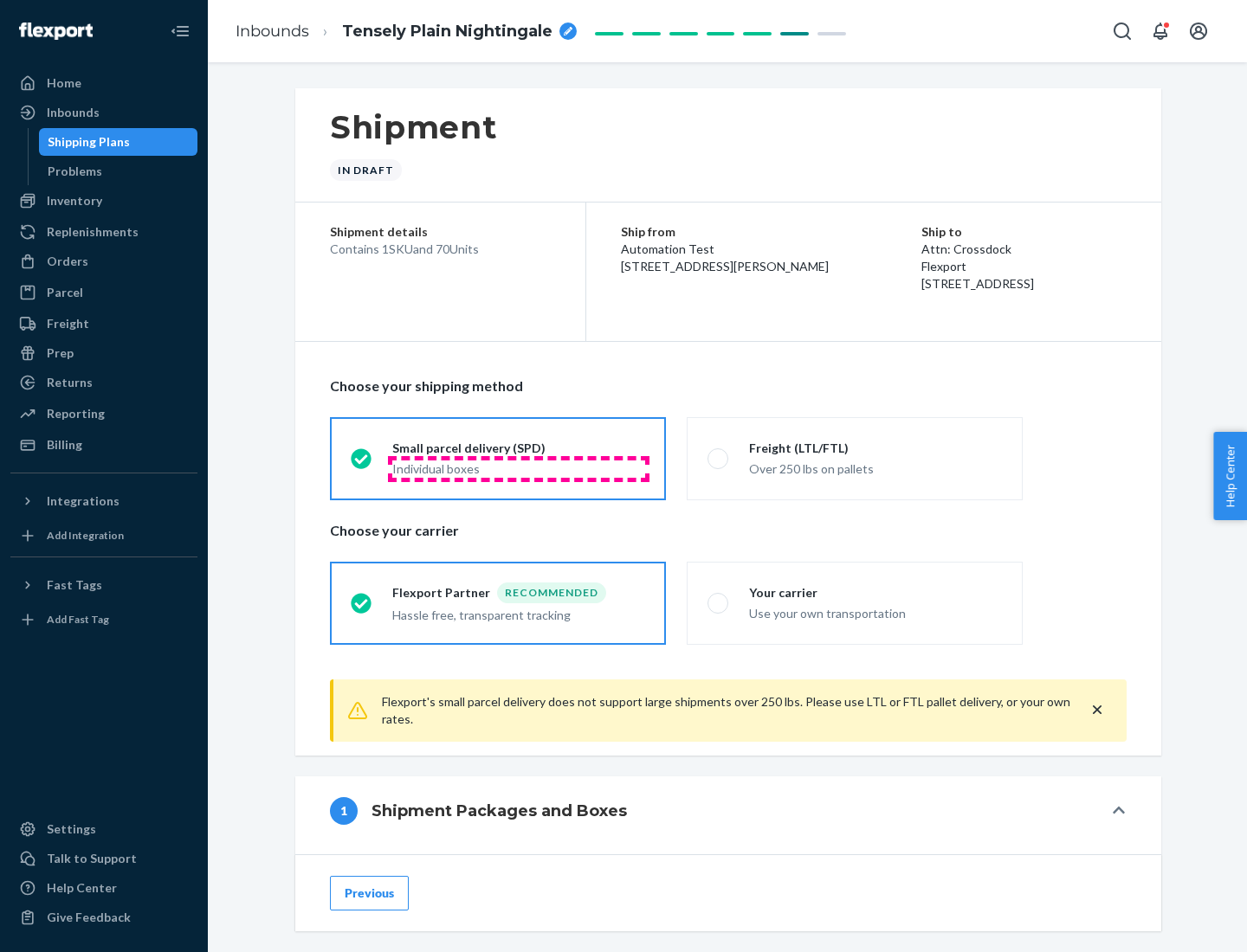
click at [519, 469] on div "Individual boxes" at bounding box center [518, 470] width 253 height 17
click at [362, 464] on input "Small parcel delivery (SPD) Individual boxes" at bounding box center [357, 459] width 12 height 12
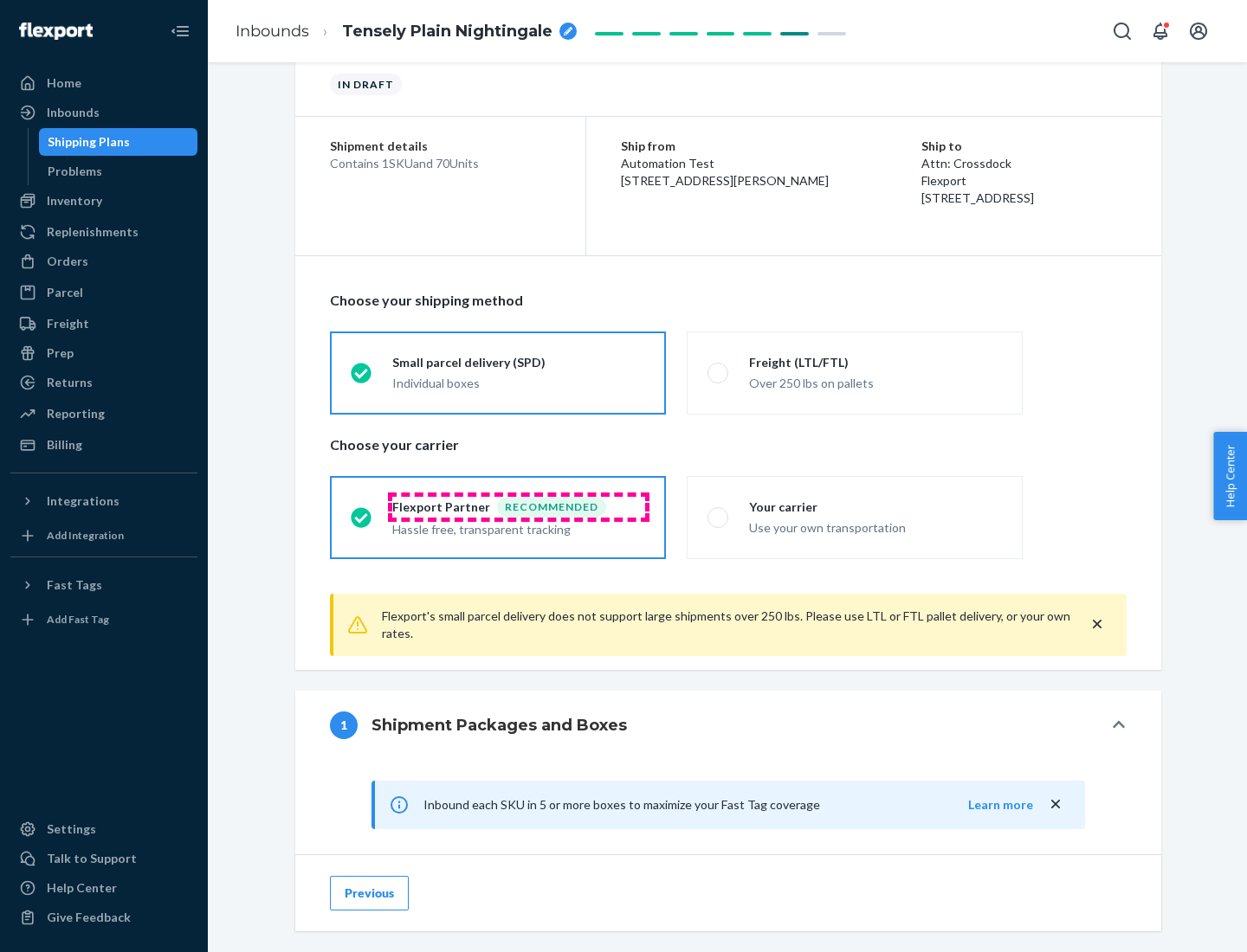
click at [519, 507] on div "Recommended" at bounding box center [551, 507] width 109 height 20
click at [362, 511] on input "Flexport Partner Recommended Hassle free, transparent tracking" at bounding box center [357, 517] width 12 height 12
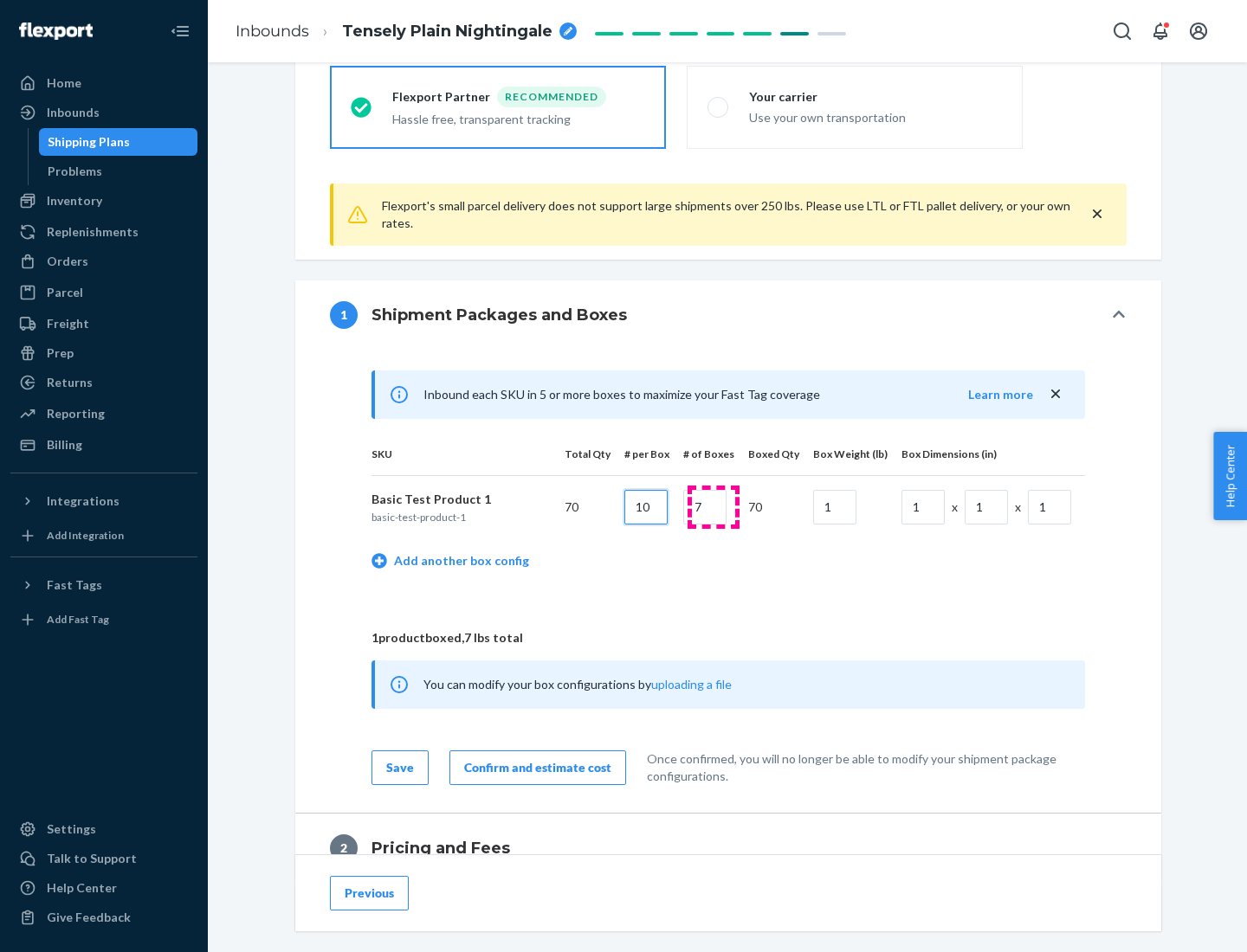
type input "10"
type input "7"
type input "1"
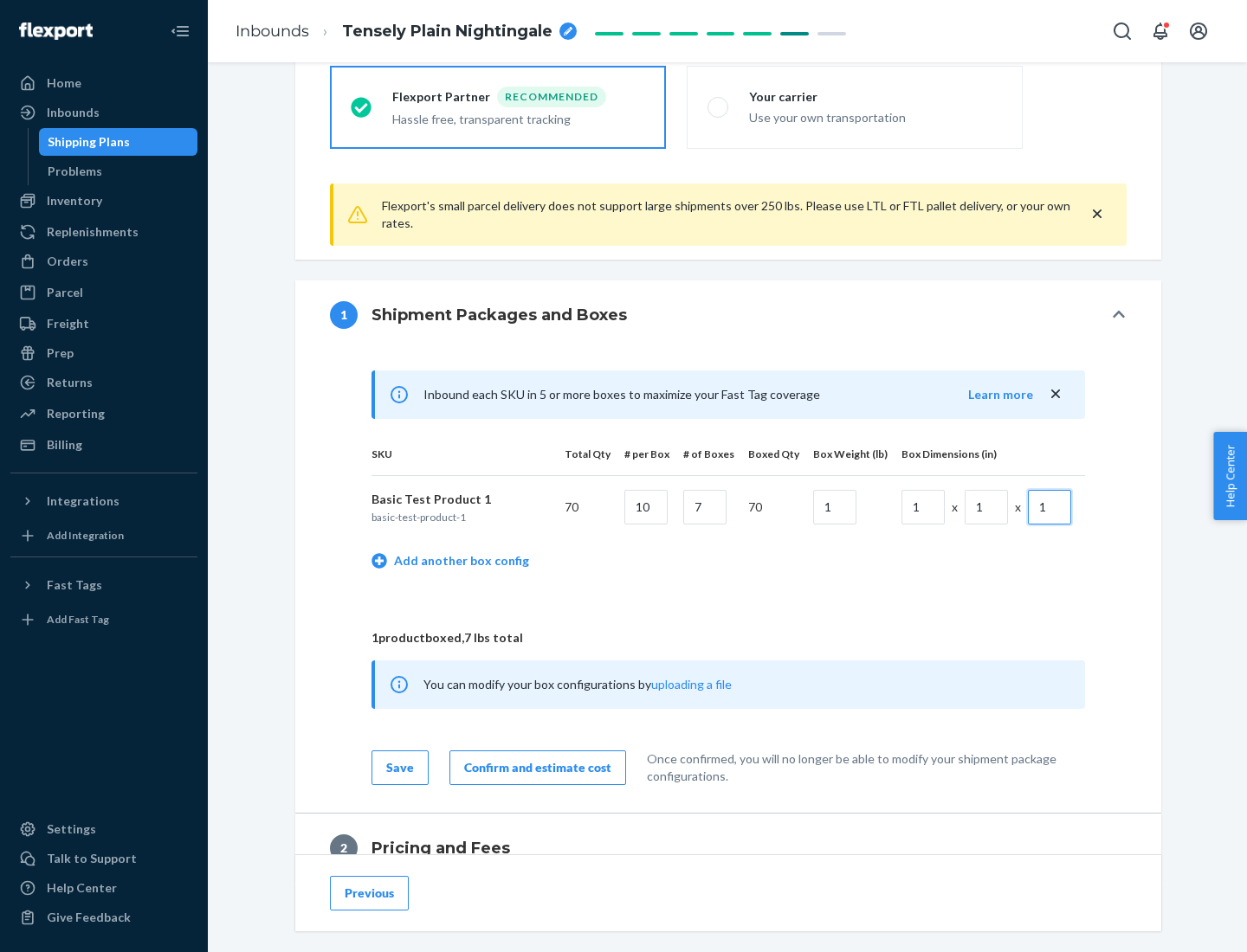
scroll to position [756, 0]
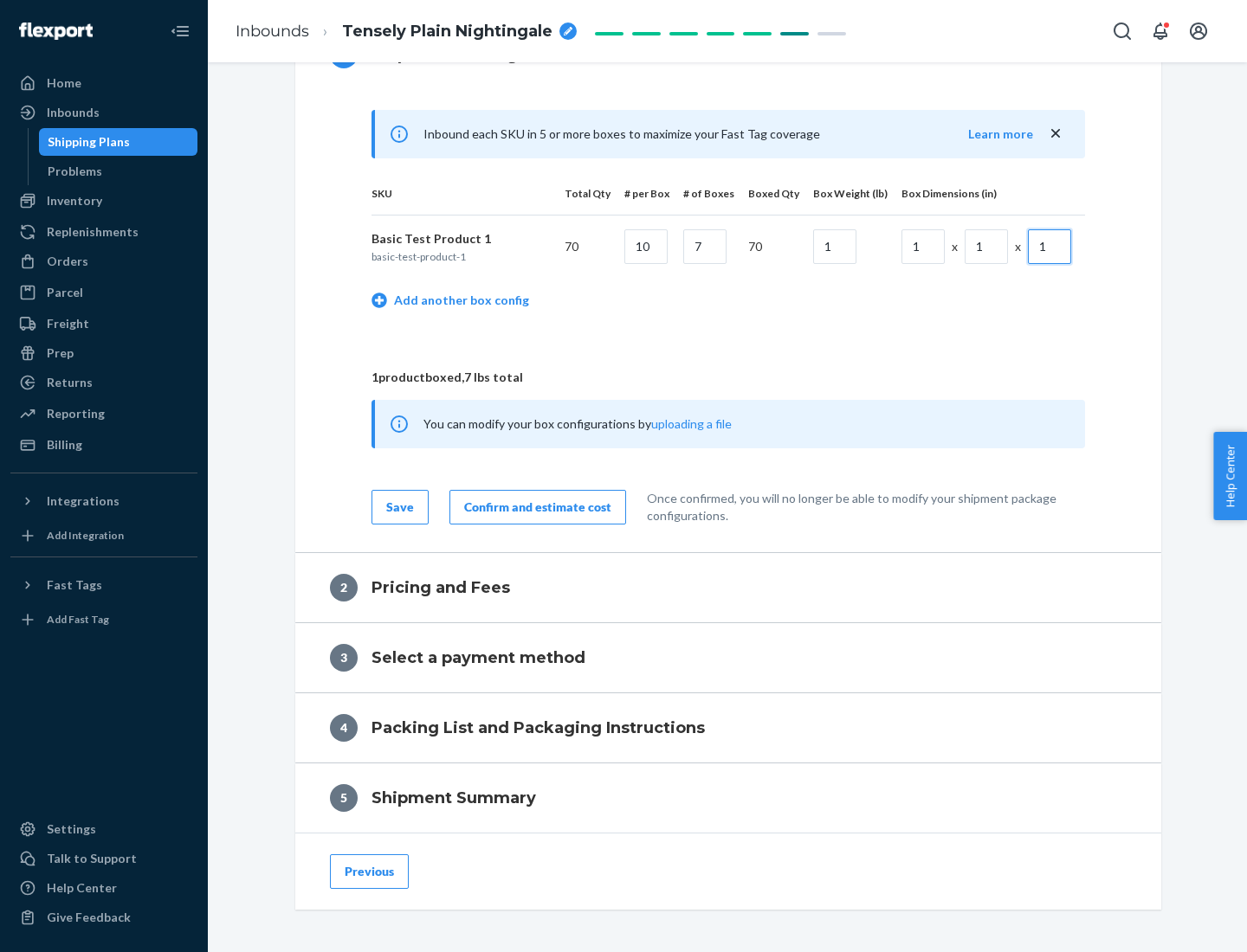
type input "1"
click at [535, 507] on div "Confirm and estimate cost" at bounding box center [538, 507] width 147 height 17
